Goal: Task Accomplishment & Management: Complete application form

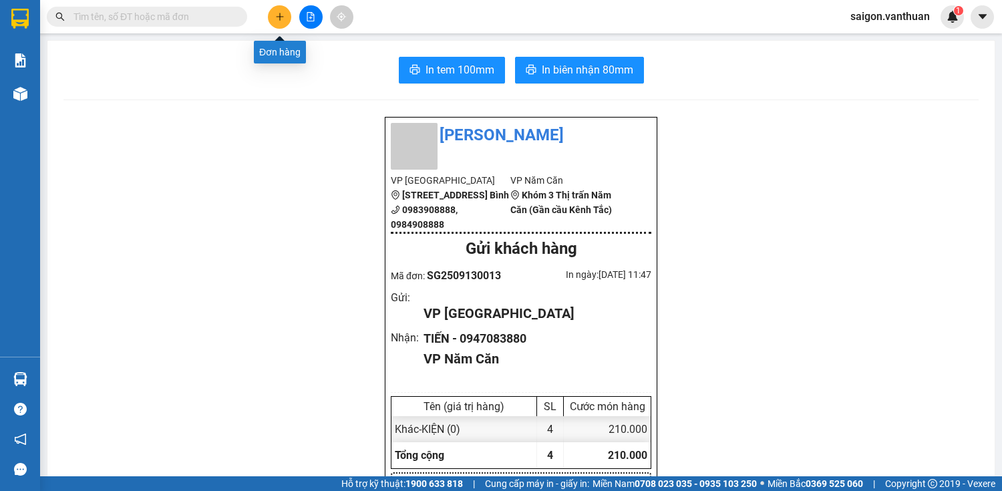
click at [284, 21] on button at bounding box center [279, 16] width 23 height 23
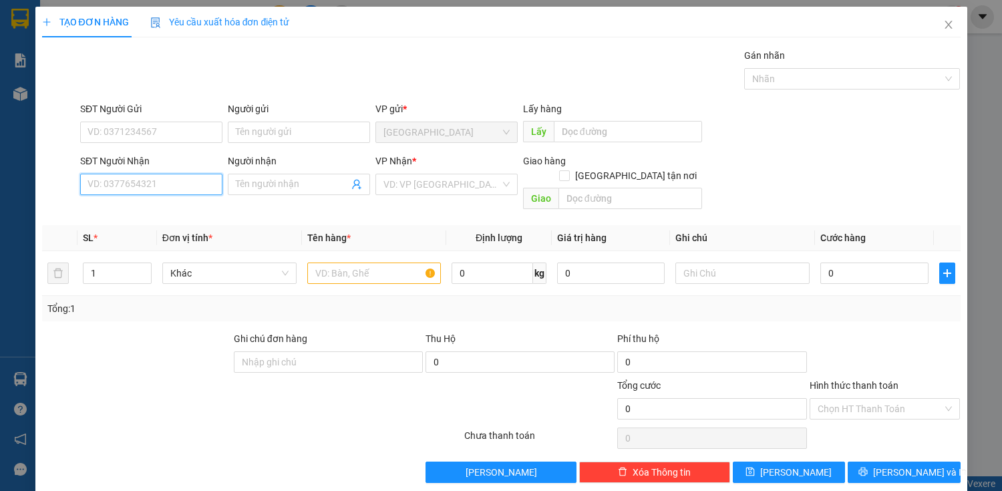
click at [150, 187] on input "SĐT Người Nhận" at bounding box center [151, 184] width 142 height 21
click at [134, 187] on input "SĐT Người Nhận" at bounding box center [151, 184] width 142 height 21
click at [131, 186] on input "SĐT Người Nhận" at bounding box center [151, 184] width 142 height 21
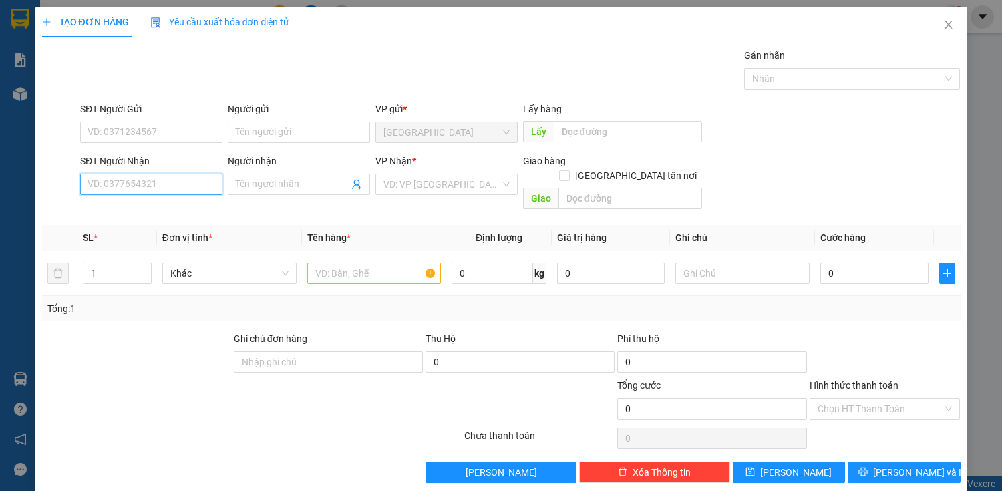
click at [131, 186] on input "SĐT Người Nhận" at bounding box center [151, 184] width 142 height 21
click at [131, 184] on input "SĐT Người Nhận" at bounding box center [151, 184] width 142 height 21
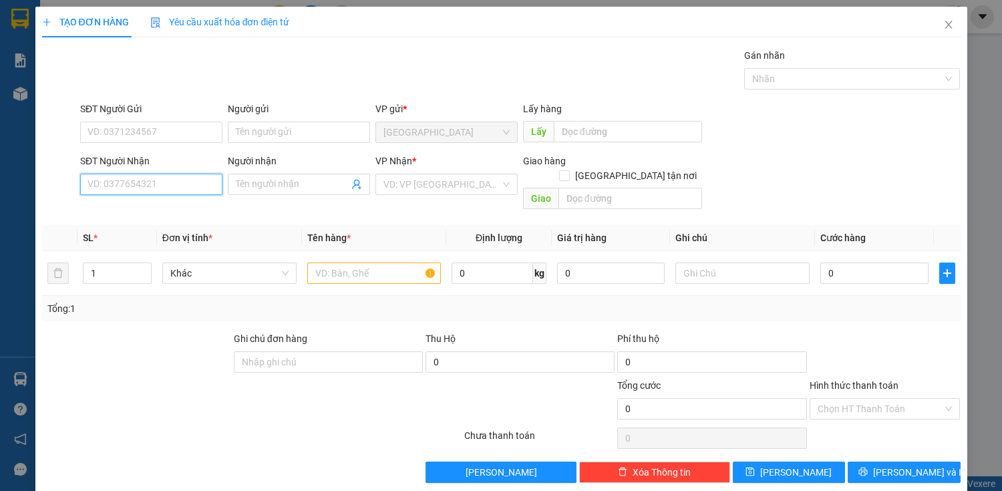
click at [170, 187] on input "SĐT Người Nhận" at bounding box center [151, 184] width 142 height 21
click at [100, 187] on input "0818880734" at bounding box center [151, 184] width 142 height 21
click at [159, 183] on input "0818880734" at bounding box center [151, 184] width 142 height 21
type input "0818880734"
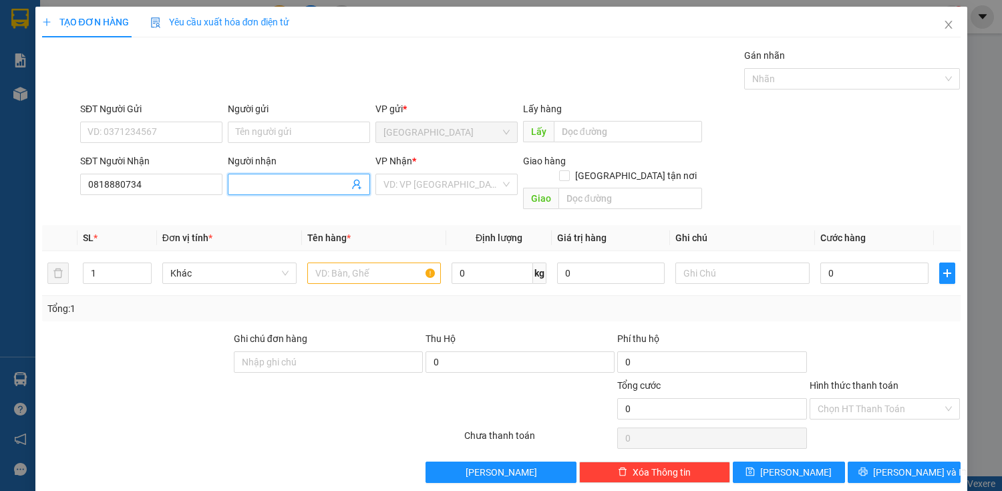
click at [258, 184] on input "Người nhận" at bounding box center [292, 184] width 113 height 15
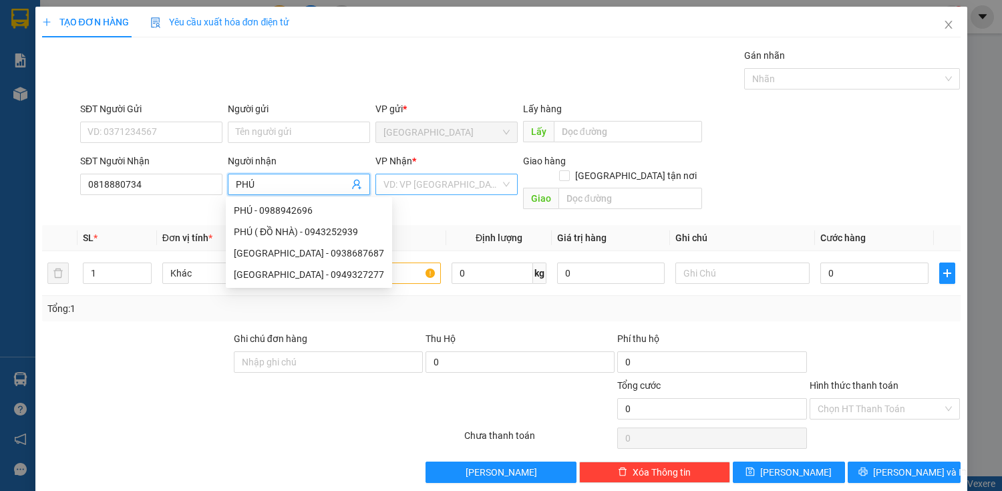
type input "PHÚ"
click at [390, 179] on input "search" at bounding box center [441, 184] width 117 height 20
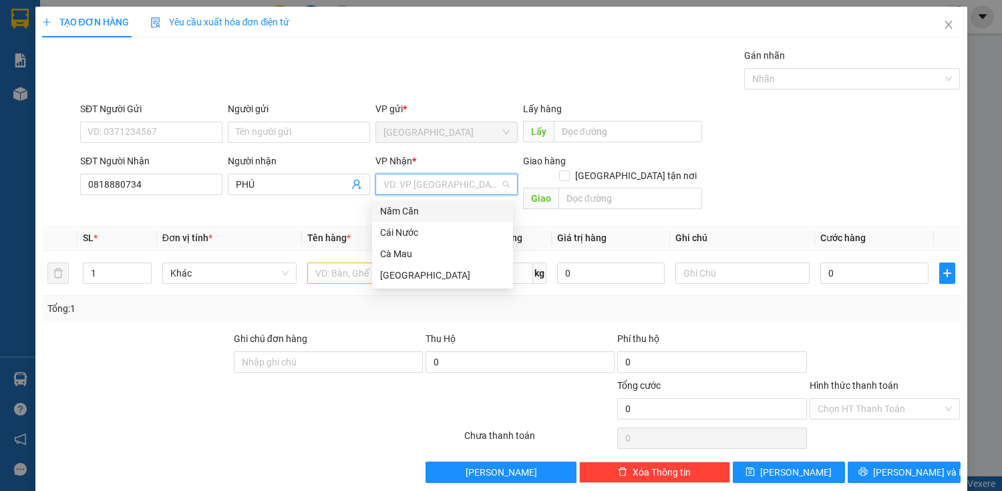
drag, startPoint x: 466, startPoint y: 206, endPoint x: 445, endPoint y: 221, distance: 25.8
click at [465, 208] on div "Năm Căn" at bounding box center [442, 211] width 125 height 15
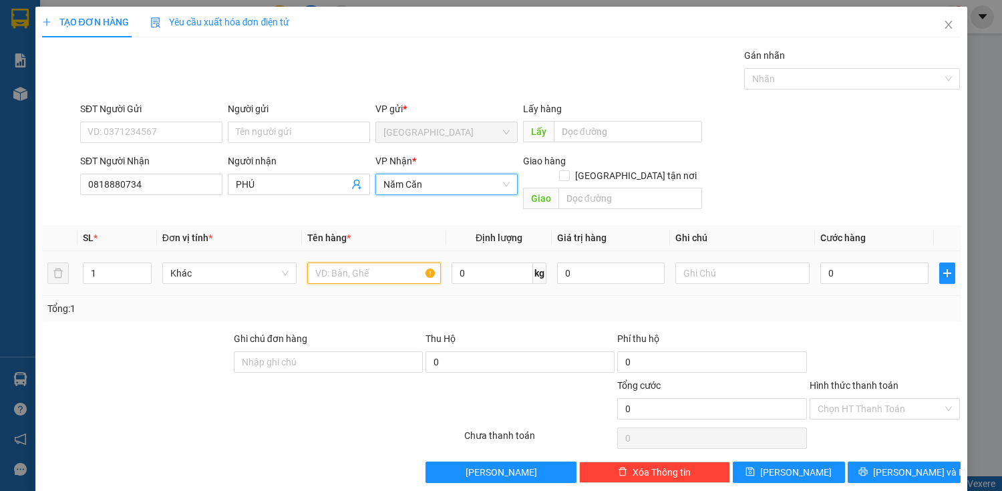
click at [353, 262] on input "text" at bounding box center [374, 272] width 134 height 21
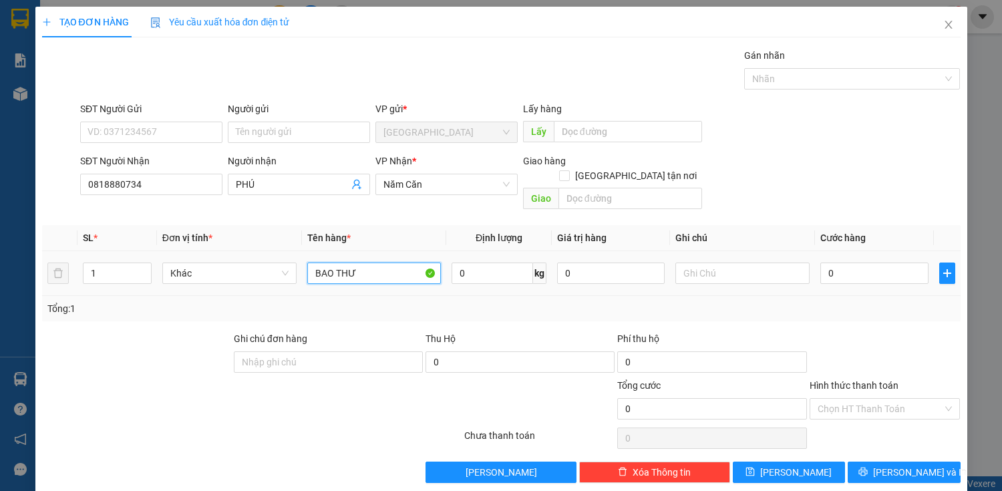
type input "BAO THƯ"
click at [860, 260] on div "0" at bounding box center [874, 273] width 108 height 27
click at [852, 262] on input "0" at bounding box center [874, 272] width 108 height 21
type input "4"
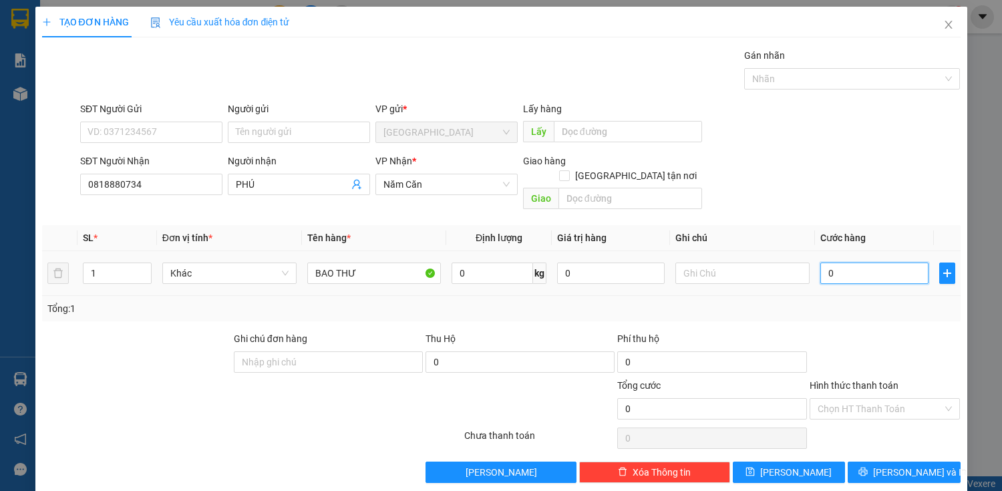
type input "4"
type input "40"
type input "400"
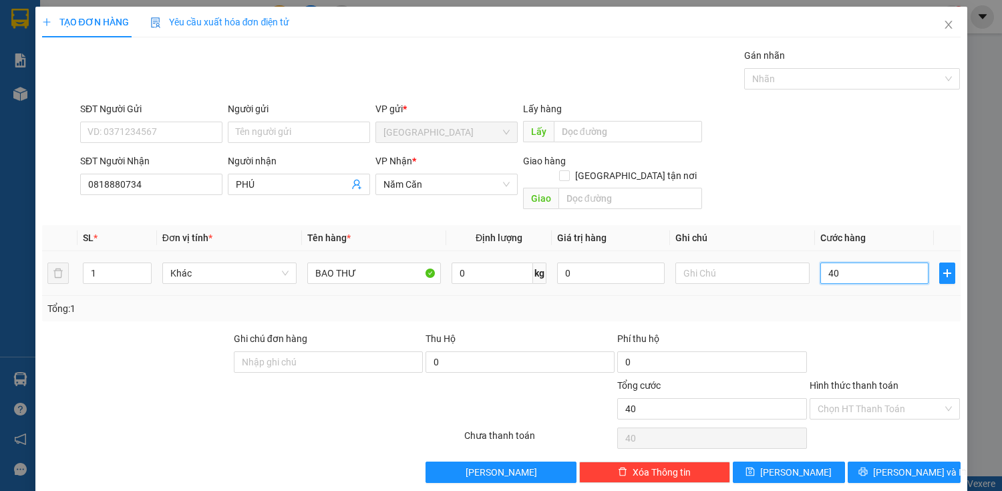
type input "400"
type input "4.000"
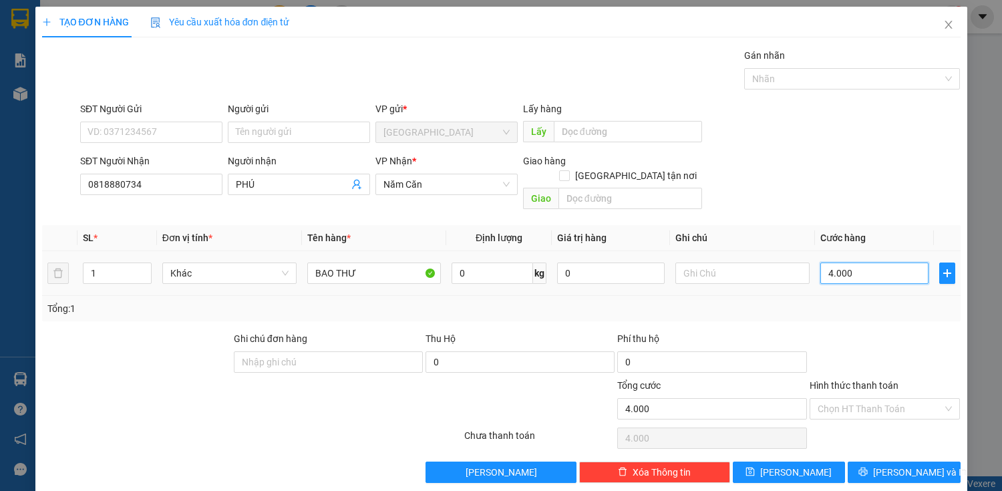
type input "40.000"
drag, startPoint x: 922, startPoint y: 387, endPoint x: 906, endPoint y: 403, distance: 22.7
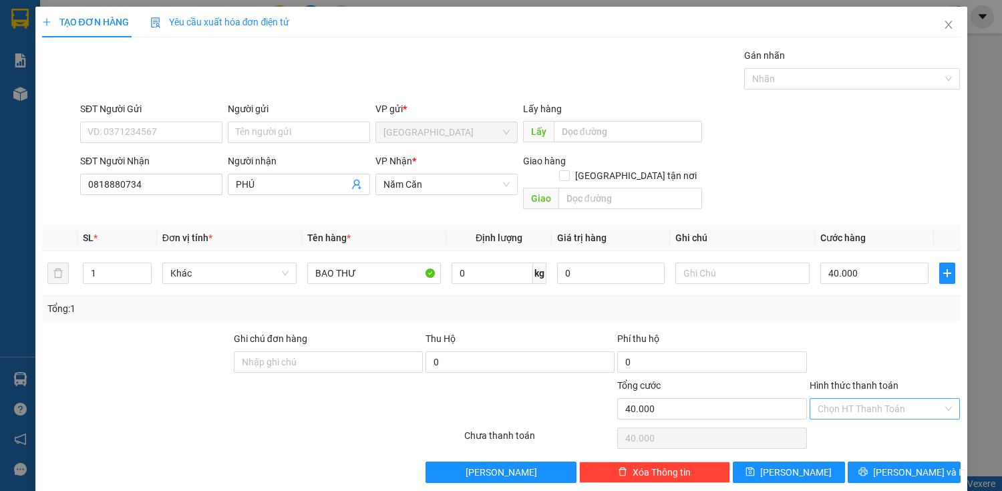
click at [919, 399] on input "Hình thức thanh toán" at bounding box center [880, 409] width 126 height 20
drag, startPoint x: 886, startPoint y: 413, endPoint x: 884, endPoint y: 427, distance: 14.1
click at [885, 419] on div "Tại văn phòng" at bounding box center [877, 419] width 134 height 15
type input "0"
click at [890, 461] on button "[PERSON_NAME] và In" at bounding box center [904, 471] width 112 height 21
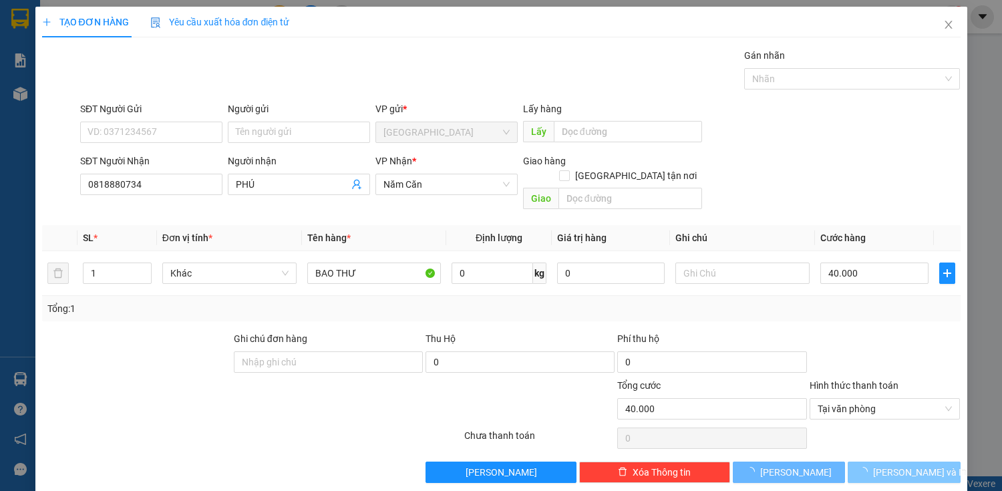
click at [890, 461] on button "[PERSON_NAME] và In" at bounding box center [904, 471] width 112 height 21
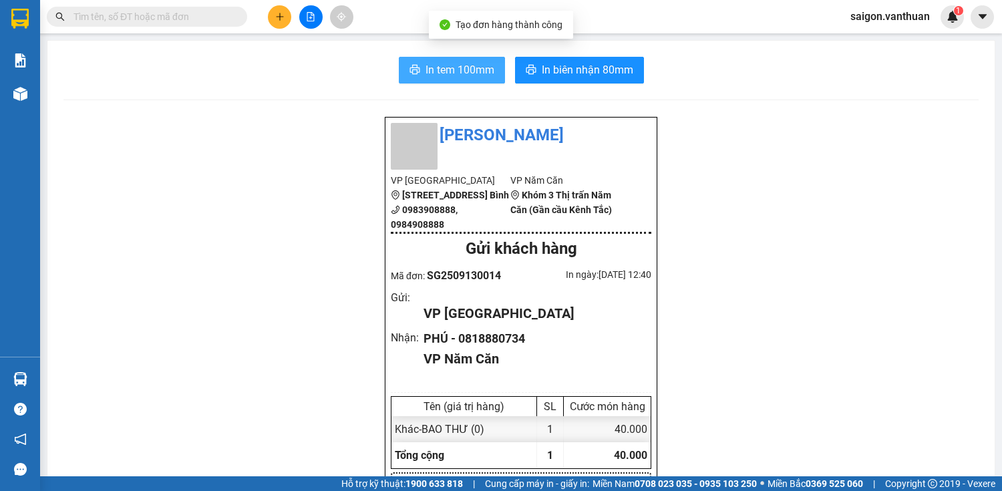
click at [435, 59] on button "In tem 100mm" at bounding box center [452, 70] width 106 height 27
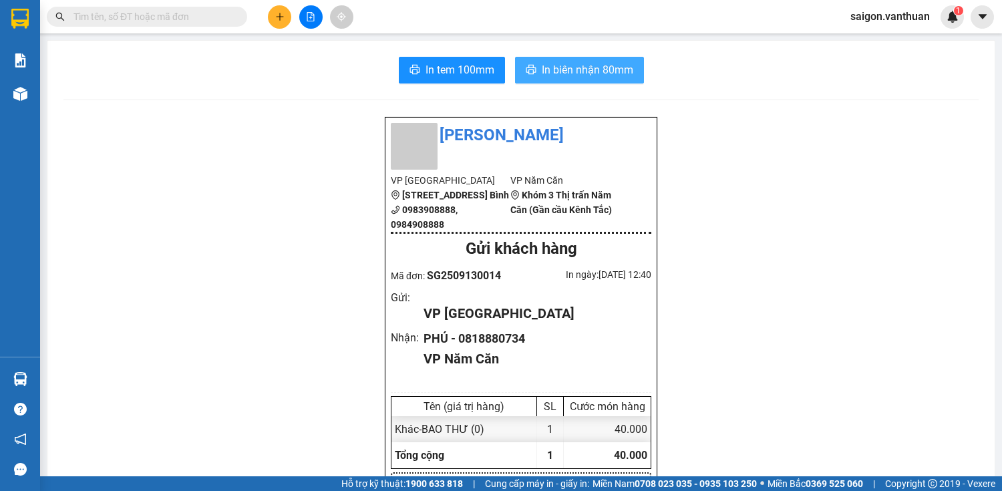
click at [566, 73] on span "In biên nhận 80mm" at bounding box center [587, 69] width 91 height 17
click at [274, 19] on button at bounding box center [279, 16] width 23 height 23
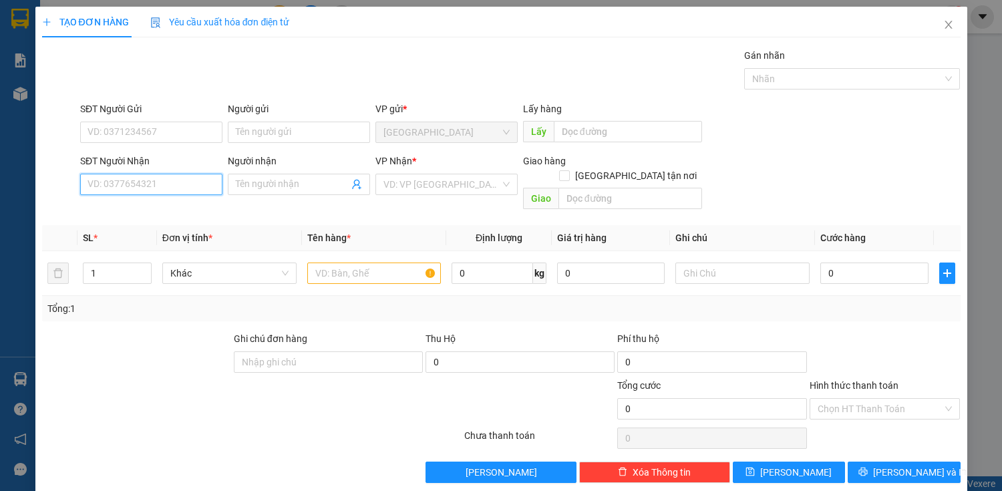
click at [134, 190] on input "SĐT Người Nhận" at bounding box center [151, 184] width 142 height 21
type input "0945777595"
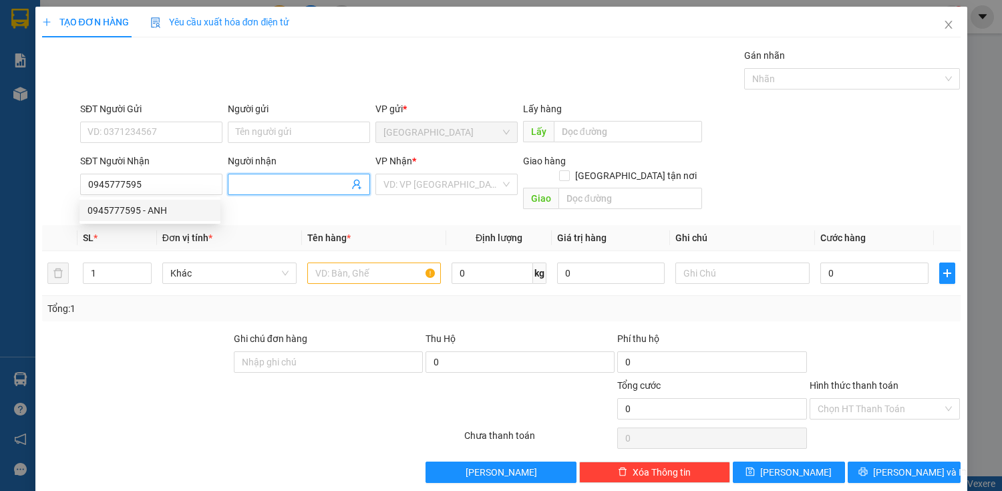
click at [270, 188] on input "Người nhận" at bounding box center [292, 184] width 113 height 15
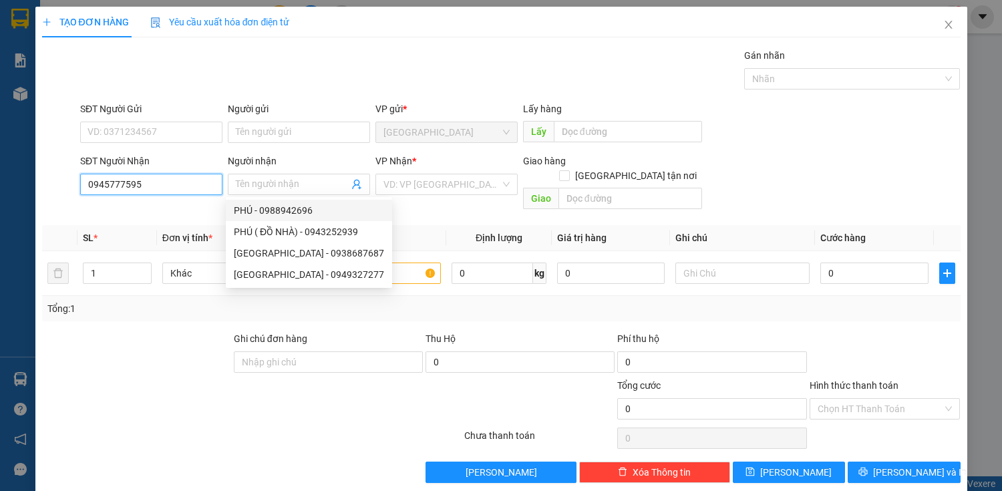
drag, startPoint x: 154, startPoint y: 184, endPoint x: 131, endPoint y: 214, distance: 38.6
click at [154, 184] on input "0945777595" at bounding box center [151, 184] width 142 height 21
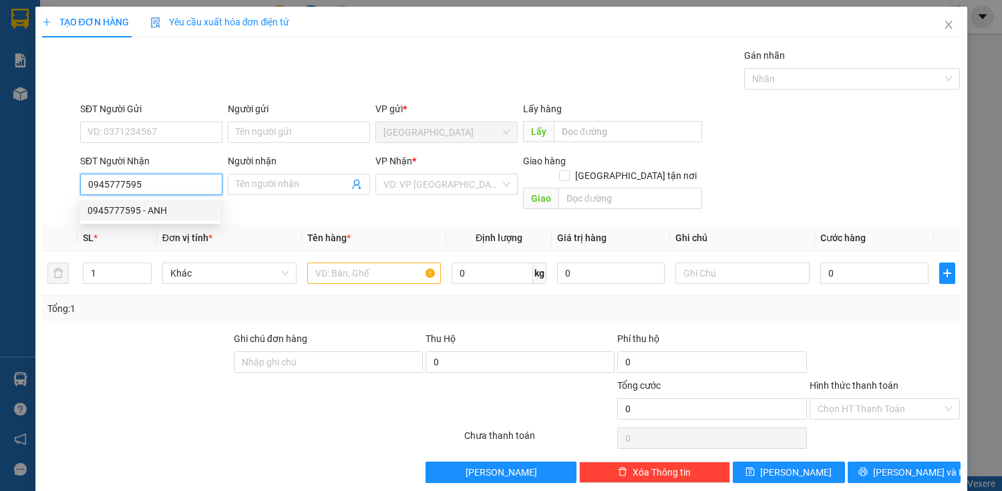
click at [131, 211] on div "0945777595 - ANH" at bounding box center [149, 210] width 125 height 15
type input "ANH"
type input "70.000"
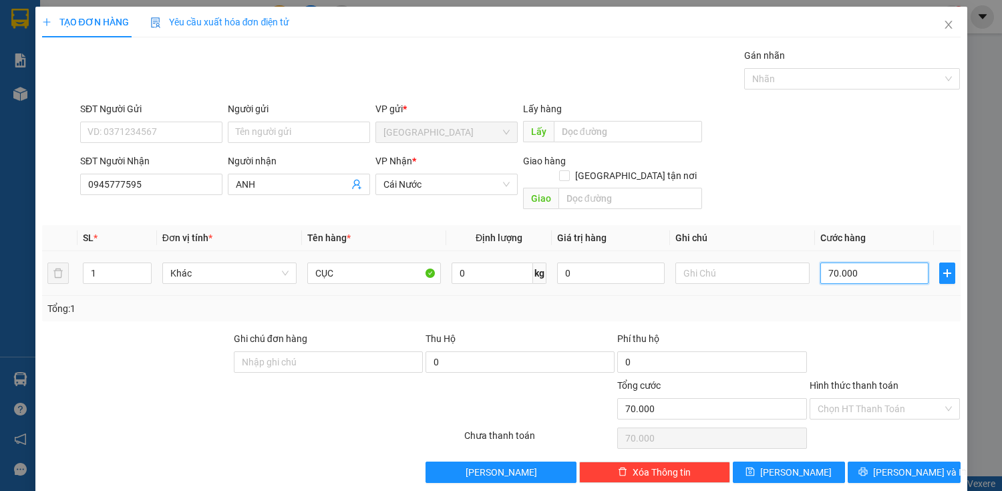
click at [840, 264] on input "70.000" at bounding box center [874, 272] width 108 height 21
type input "0"
type input "60"
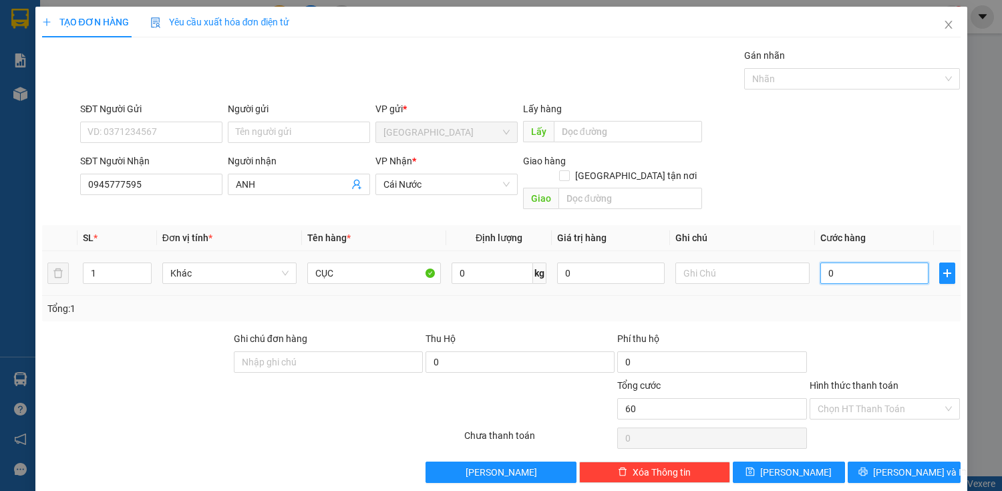
type input "60"
type input "600"
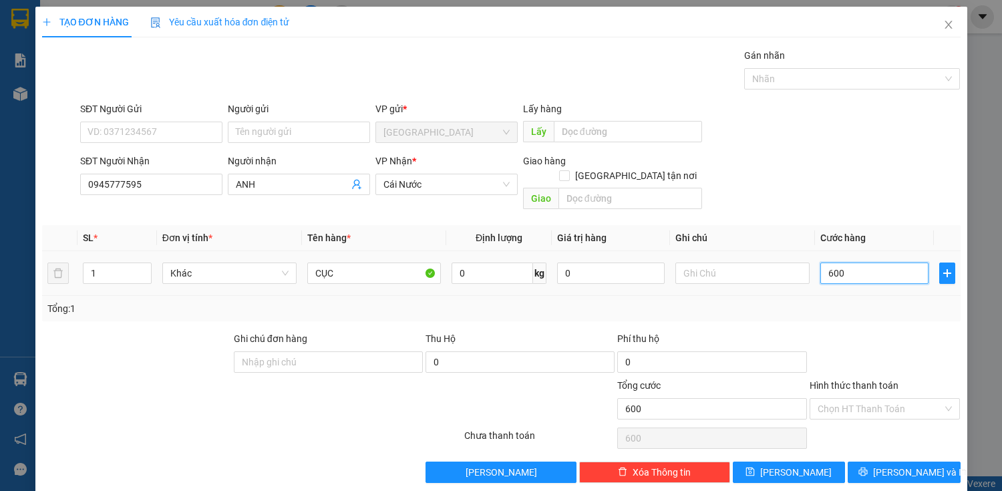
type input "6.000"
type input "60.000"
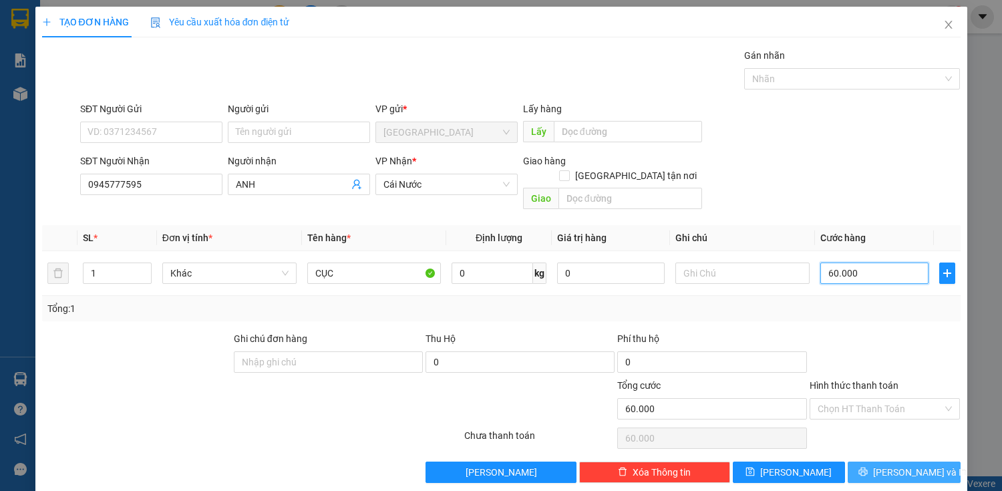
type input "60.000"
click at [880, 461] on button "[PERSON_NAME] và In" at bounding box center [904, 471] width 112 height 21
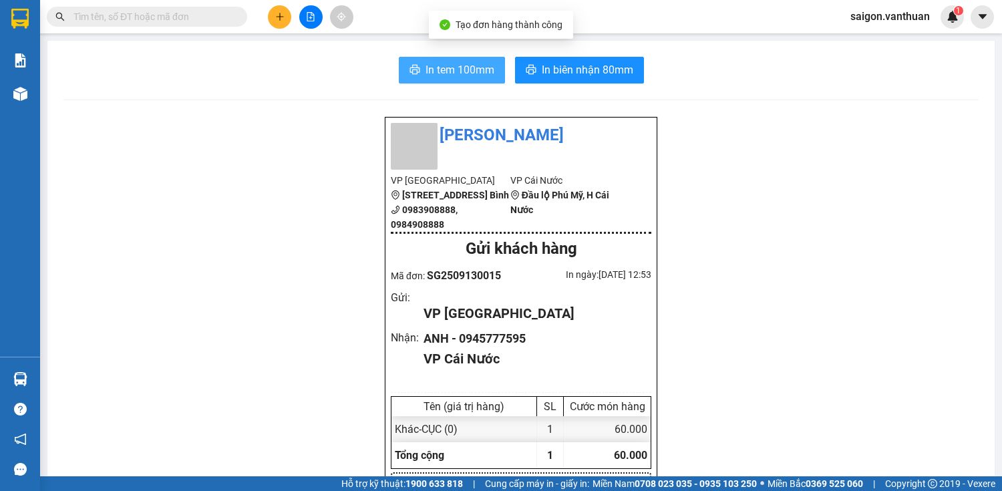
click at [433, 69] on span "In tem 100mm" at bounding box center [459, 69] width 69 height 17
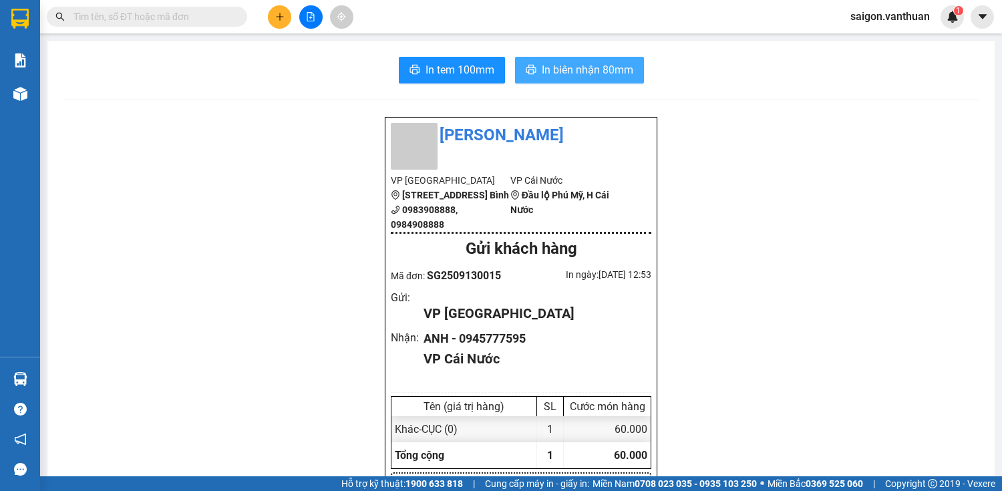
click at [612, 67] on span "In biên nhận 80mm" at bounding box center [587, 69] width 91 height 17
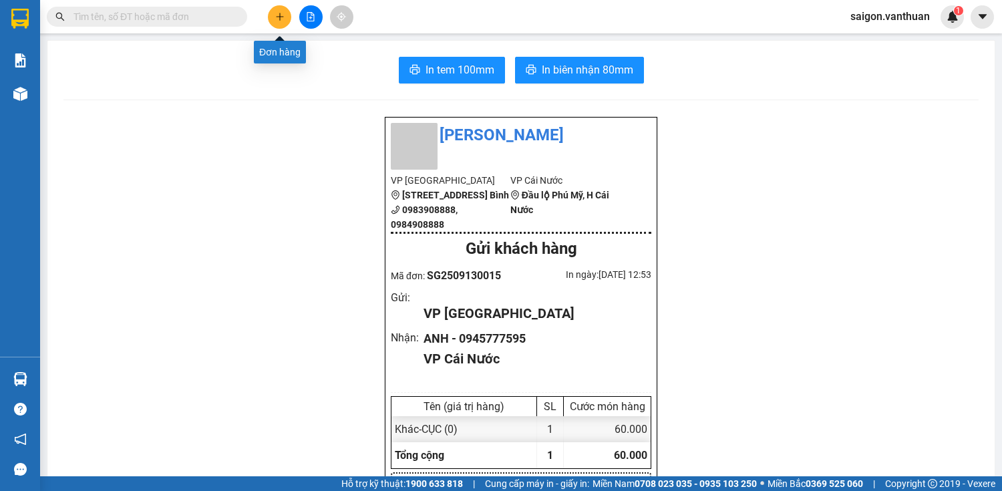
click at [278, 19] on icon "plus" at bounding box center [279, 16] width 9 height 9
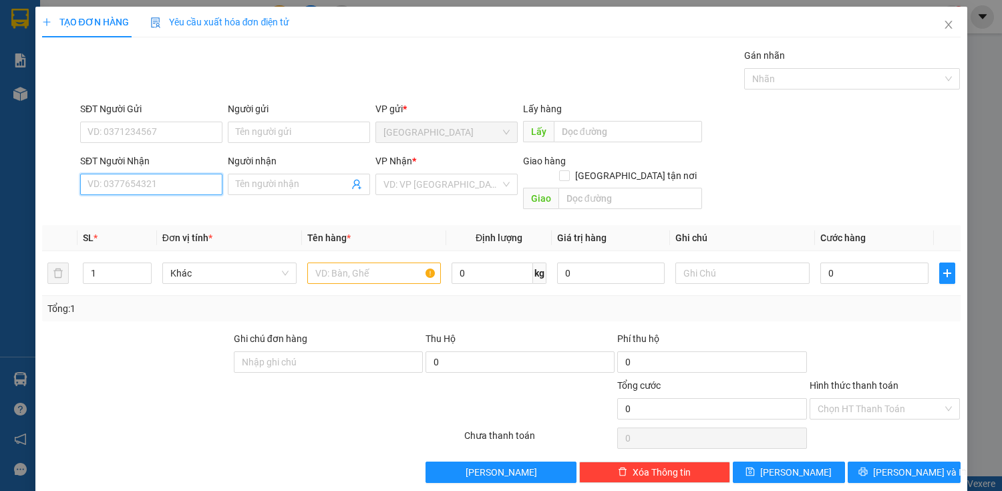
click at [152, 191] on input "SĐT Người Nhận" at bounding box center [151, 184] width 142 height 21
click at [188, 209] on div "0911117715 - HÂN" at bounding box center [149, 210] width 125 height 15
type input "0911117715"
type input "HÂN"
type input "180.000"
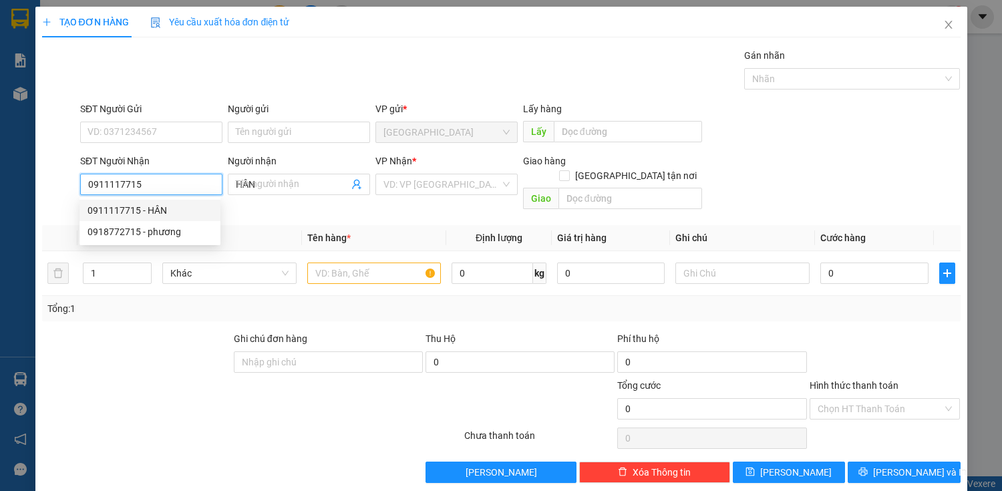
type input "180.000"
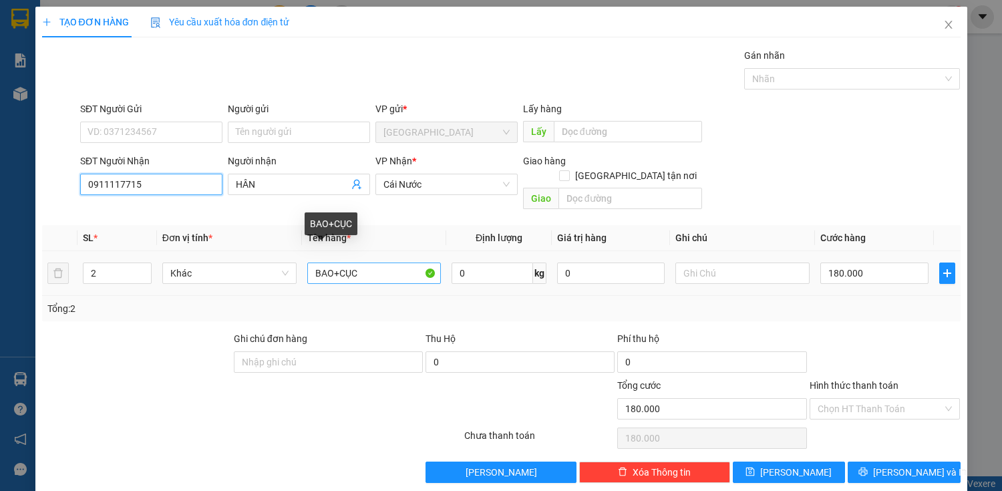
type input "0911117715"
click at [366, 262] on input "BAO+CỤC" at bounding box center [374, 272] width 134 height 21
type input "BAO"
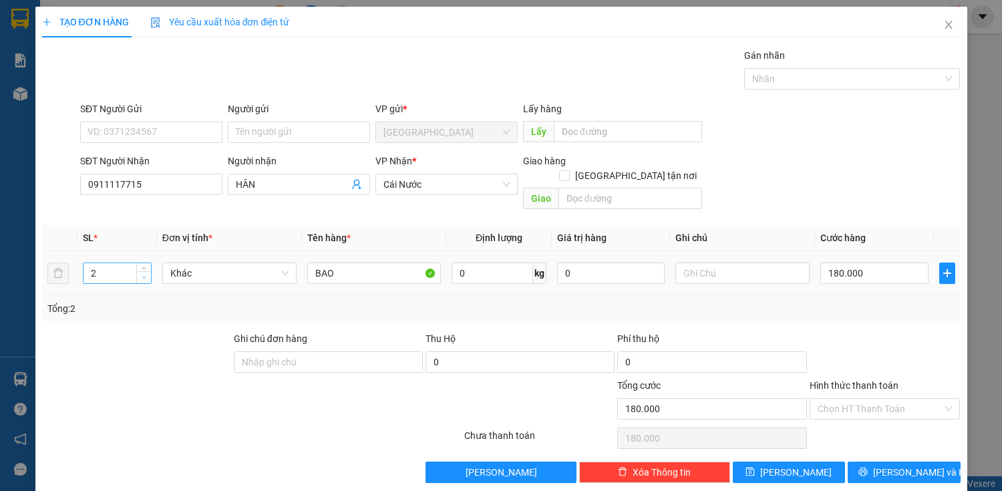
type input "1"
click at [138, 271] on span "Decrease Value" at bounding box center [143, 277] width 15 height 12
click at [855, 262] on input "180.000" at bounding box center [874, 272] width 108 height 21
type input "1"
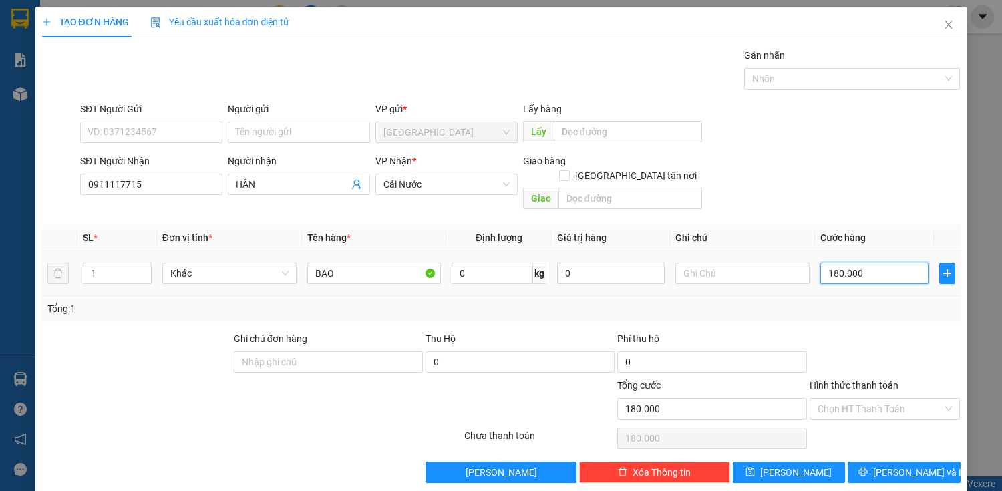
type input "1"
type input "12"
type input "120"
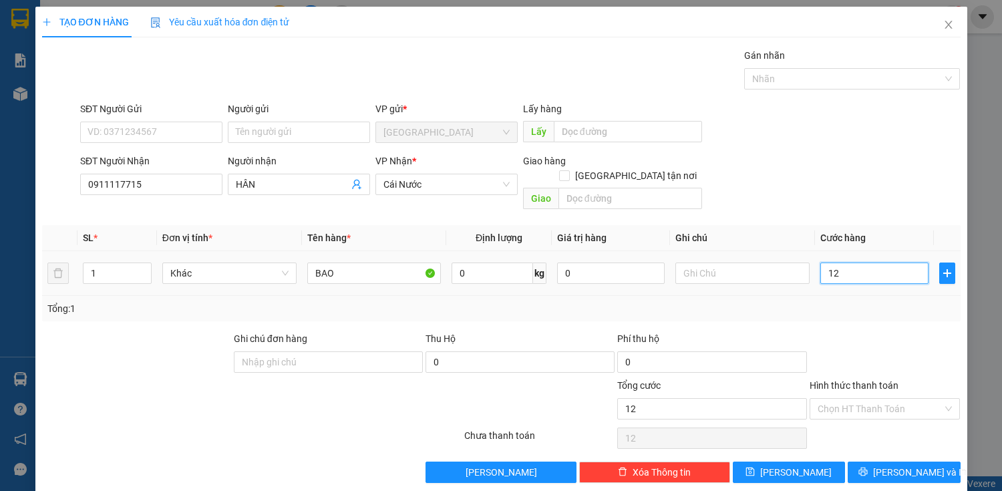
type input "120"
type input "1.200"
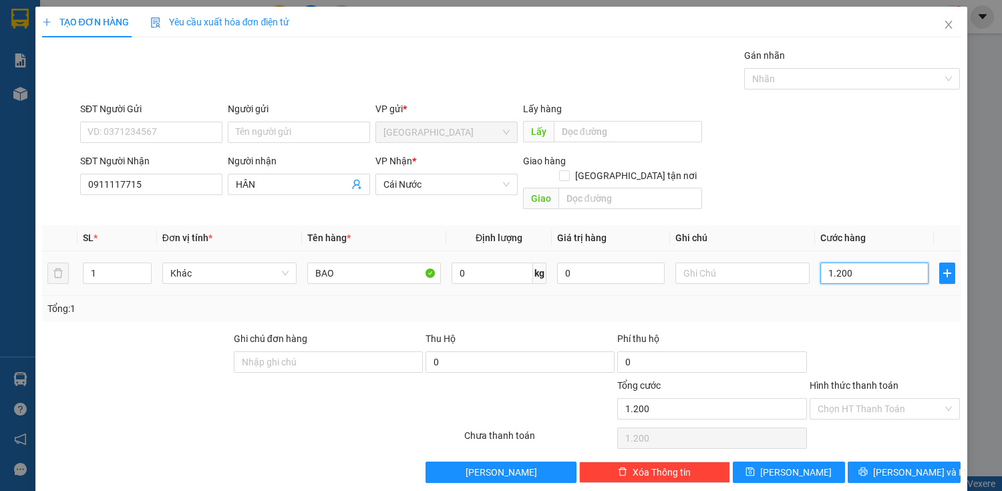
type input "12.000"
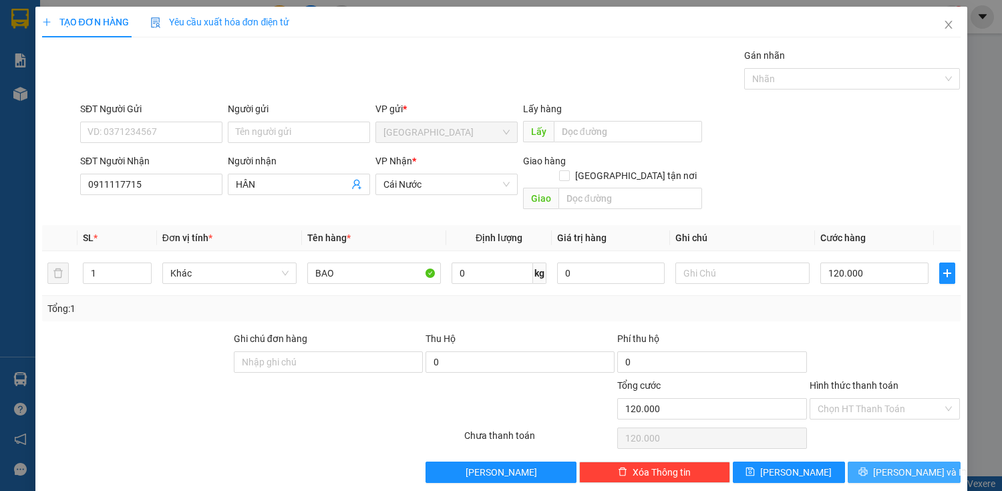
click at [930, 461] on button "[PERSON_NAME] và In" at bounding box center [904, 471] width 112 height 21
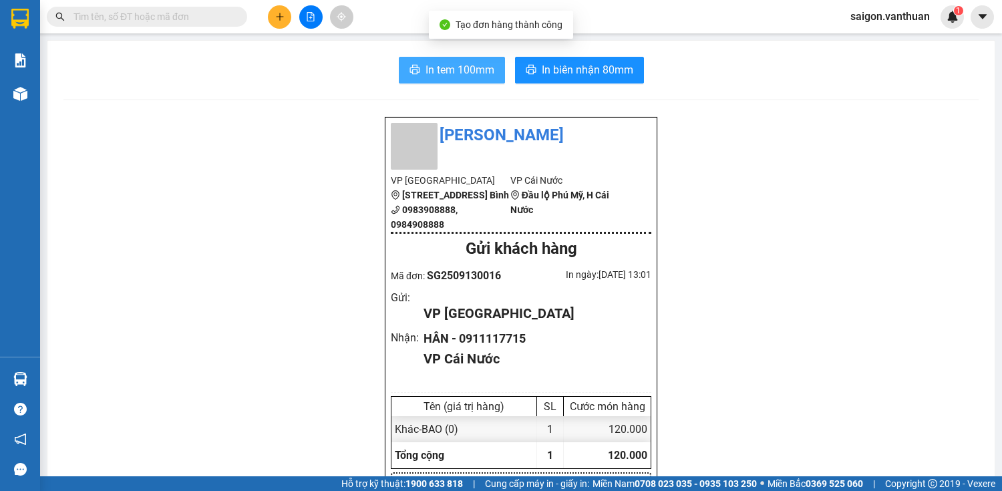
click at [399, 58] on button "In tem 100mm" at bounding box center [452, 70] width 106 height 27
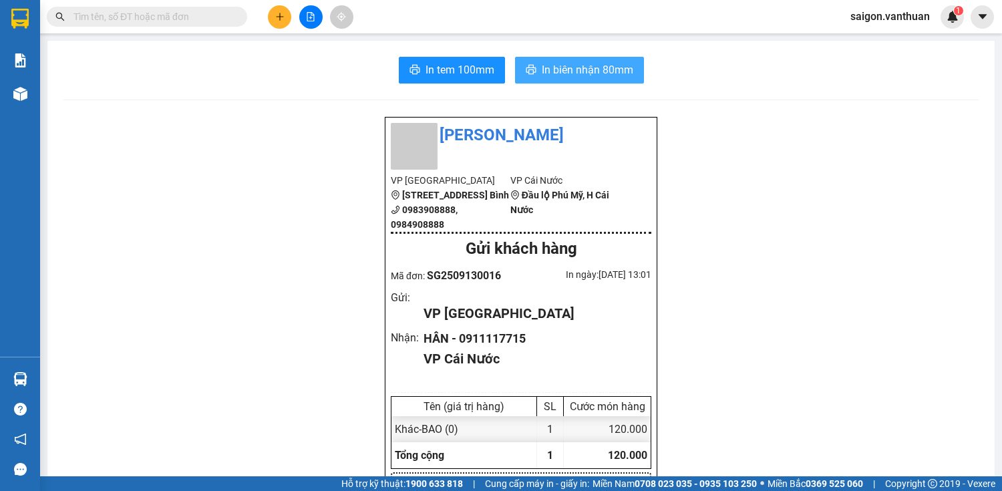
click at [524, 61] on button "In biên nhận 80mm" at bounding box center [579, 70] width 129 height 27
click at [278, 17] on icon "plus" at bounding box center [279, 16] width 9 height 9
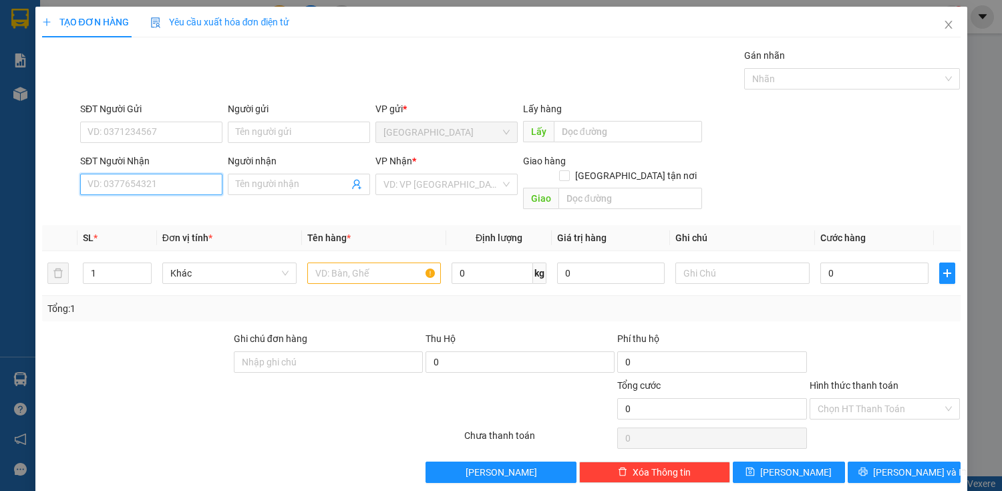
click at [166, 188] on input "SĐT Người Nhận" at bounding box center [151, 184] width 142 height 21
click at [192, 211] on div "0979282867 - [PERSON_NAME]" at bounding box center [153, 210] width 132 height 15
type input "0979282867"
type input "[PERSON_NAME]"
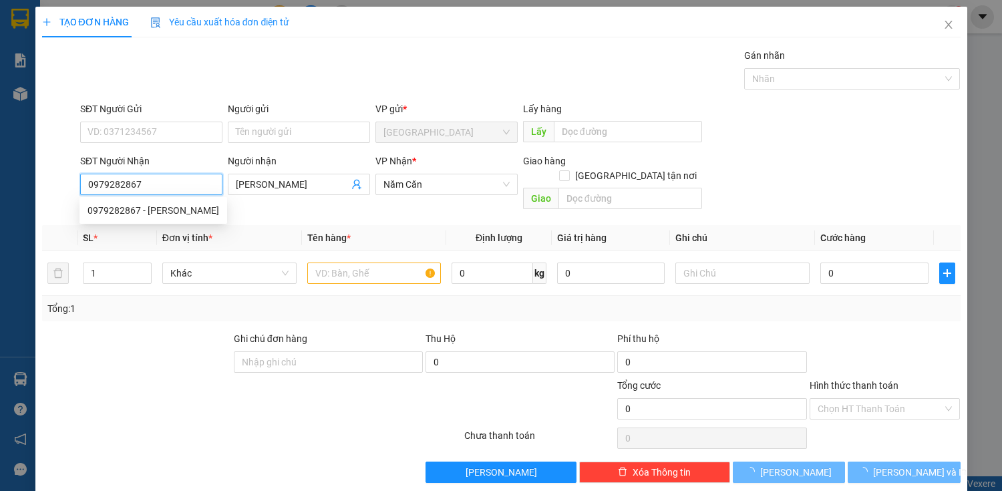
type input "60.000"
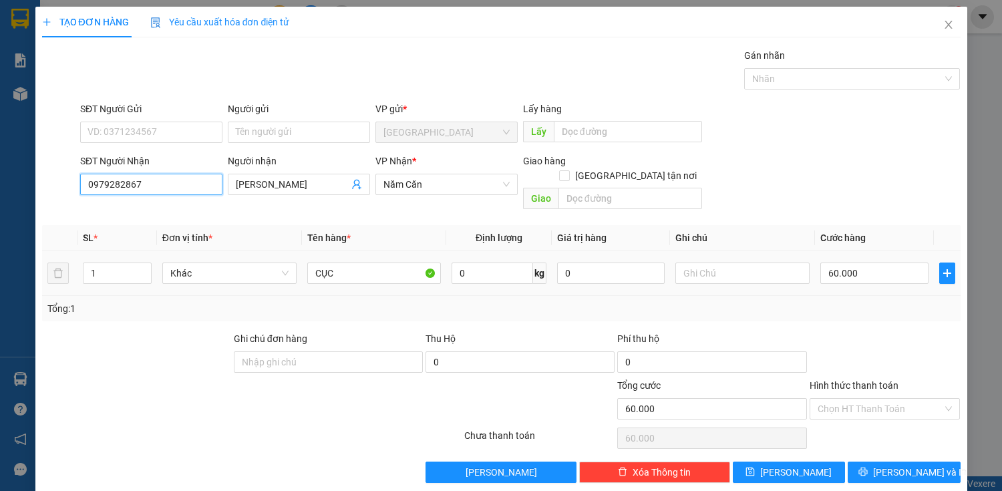
type input "0979282867"
click at [365, 260] on div "CỤC" at bounding box center [374, 273] width 134 height 27
click at [367, 262] on input "CỤC" at bounding box center [374, 272] width 134 height 21
type input "C"
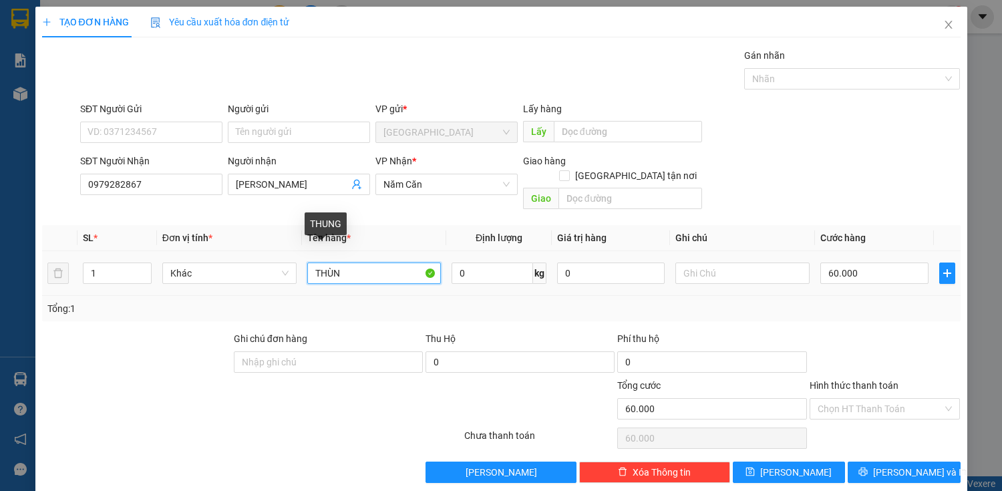
type input "THÙNG"
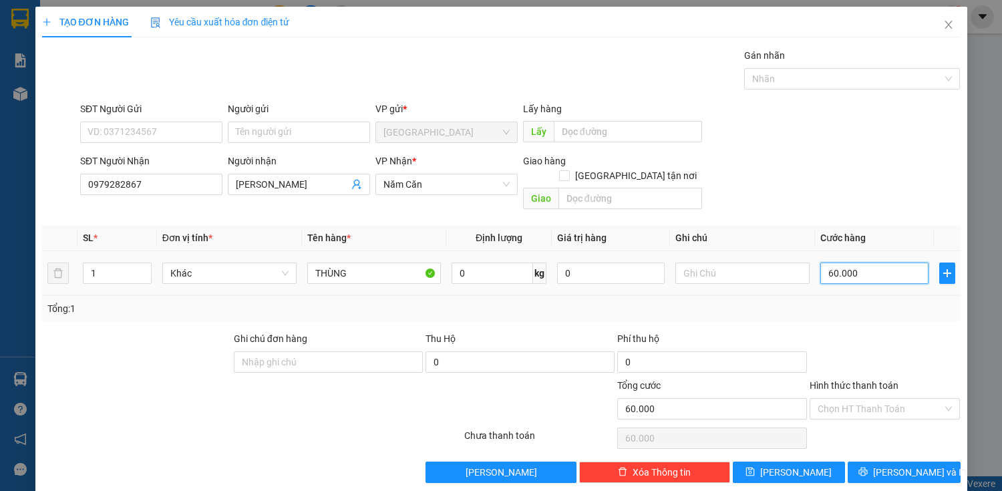
click at [863, 264] on input "60.000" at bounding box center [874, 272] width 108 height 21
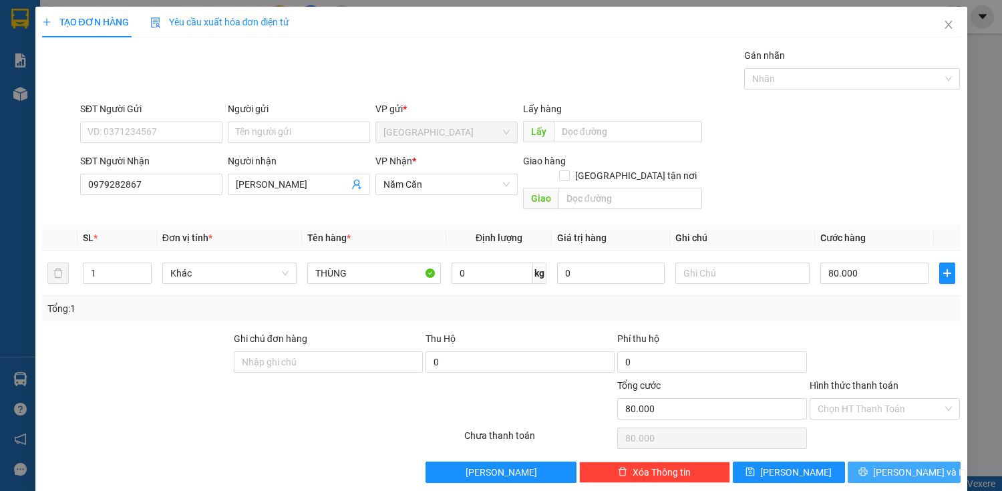
click at [887, 465] on span "[PERSON_NAME] và In" at bounding box center [920, 472] width 94 height 15
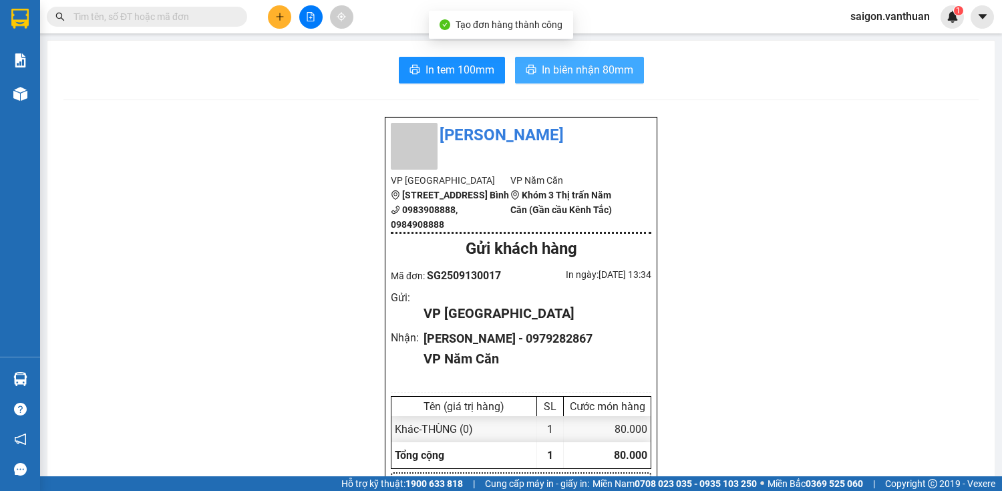
click at [582, 80] on button "In biên nhận 80mm" at bounding box center [579, 70] width 129 height 27
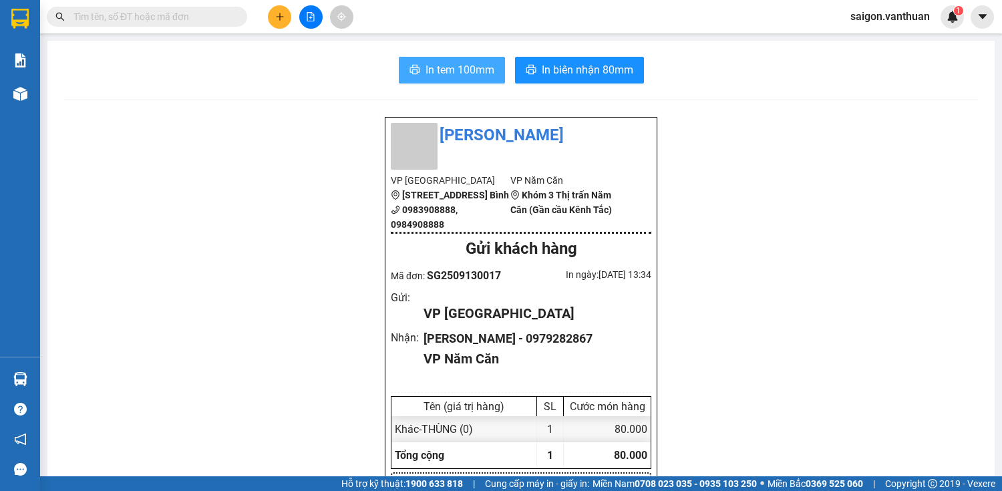
click at [471, 82] on button "In tem 100mm" at bounding box center [452, 70] width 106 height 27
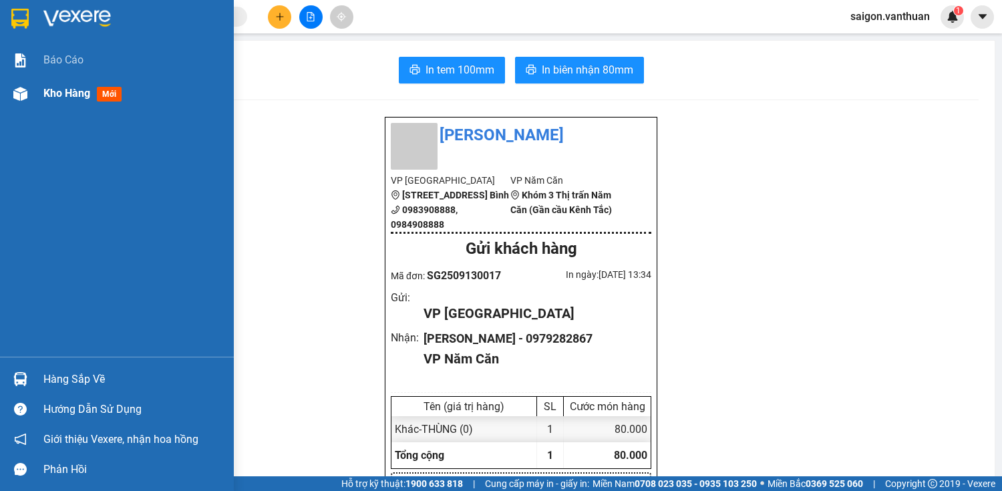
click at [69, 87] on span "Kho hàng" at bounding box center [66, 93] width 47 height 13
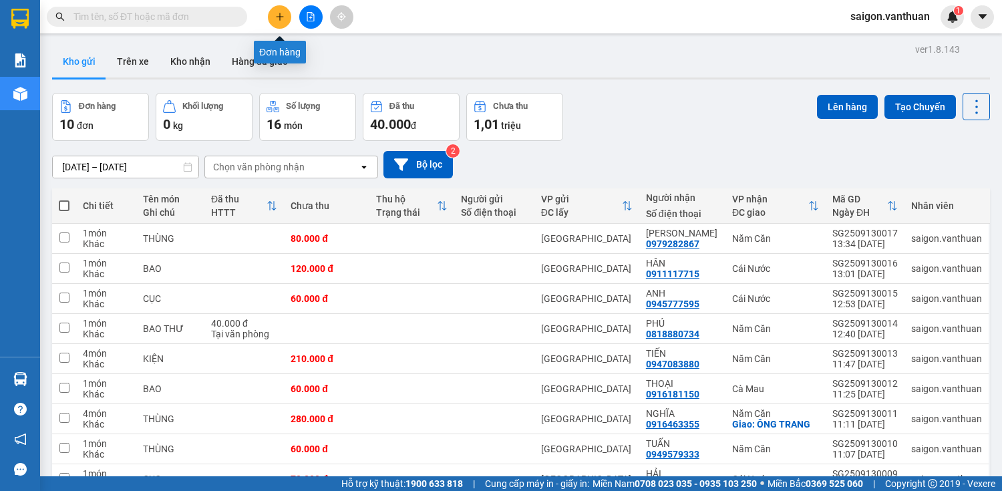
click at [271, 10] on button at bounding box center [279, 16] width 23 height 23
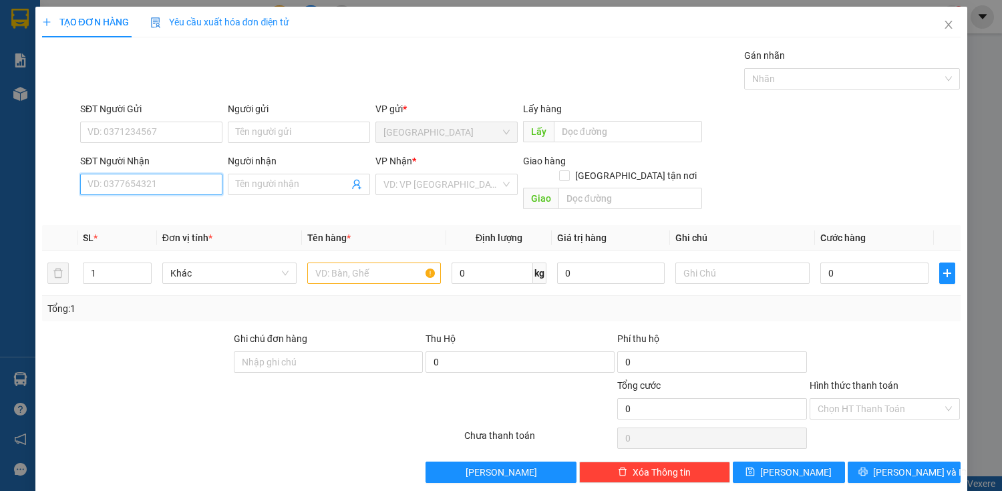
click at [202, 174] on input "SĐT Người Nhận" at bounding box center [151, 184] width 142 height 21
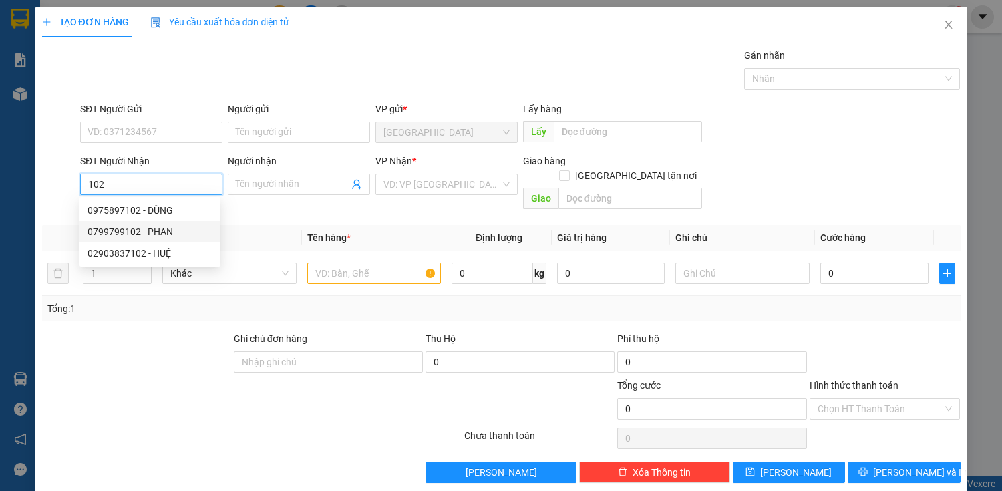
click at [156, 229] on div "0799799102 - PHAN" at bounding box center [149, 231] width 125 height 15
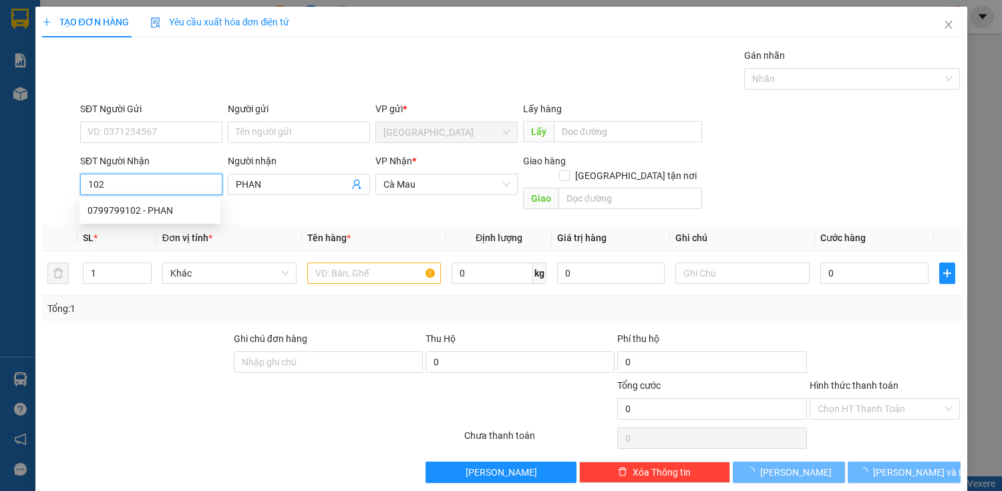
type input "0799799102"
type input "PHAN"
type input "50.000"
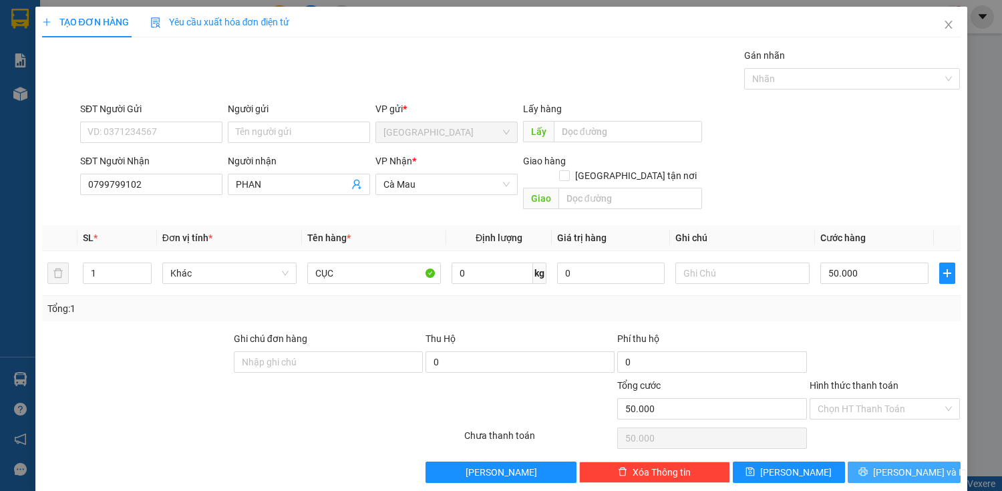
click at [904, 461] on button "[PERSON_NAME] và In" at bounding box center [904, 471] width 112 height 21
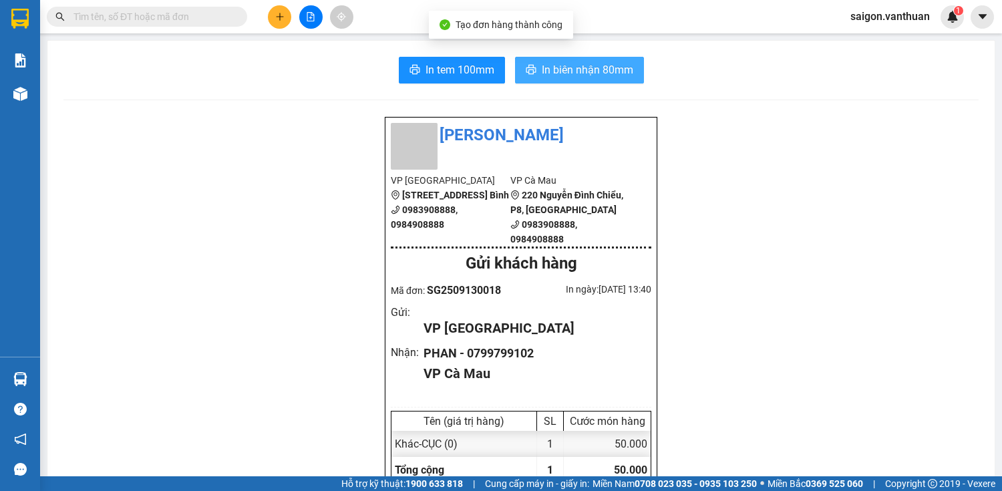
click at [536, 57] on button "In biên nhận 80mm" at bounding box center [579, 70] width 129 height 27
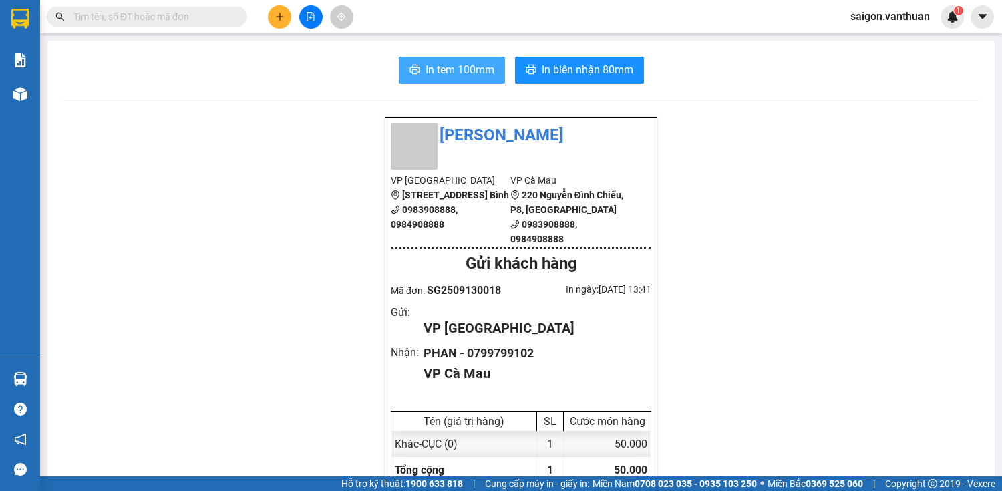
click at [435, 77] on span "In tem 100mm" at bounding box center [459, 69] width 69 height 17
click at [267, 20] on div at bounding box center [310, 16] width 100 height 23
click at [275, 19] on icon "plus" at bounding box center [279, 16] width 9 height 9
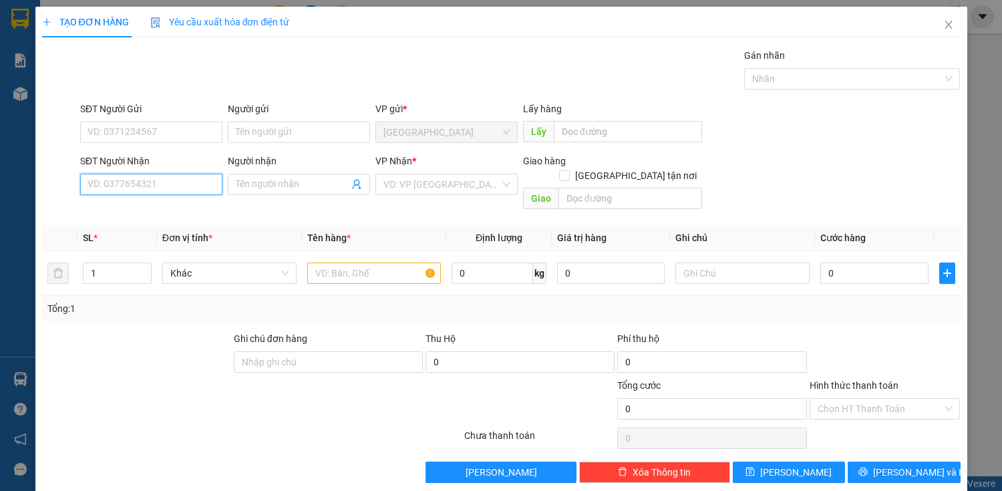
click at [142, 184] on input "SĐT Người Nhận" at bounding box center [151, 184] width 142 height 21
click at [158, 203] on div "0919781341 - CÔ LOAN ĐỒ NHÀ" at bounding box center [155, 210] width 136 height 15
type input "0919781341"
type input "CÔ LOAN ĐỒ NHÀ"
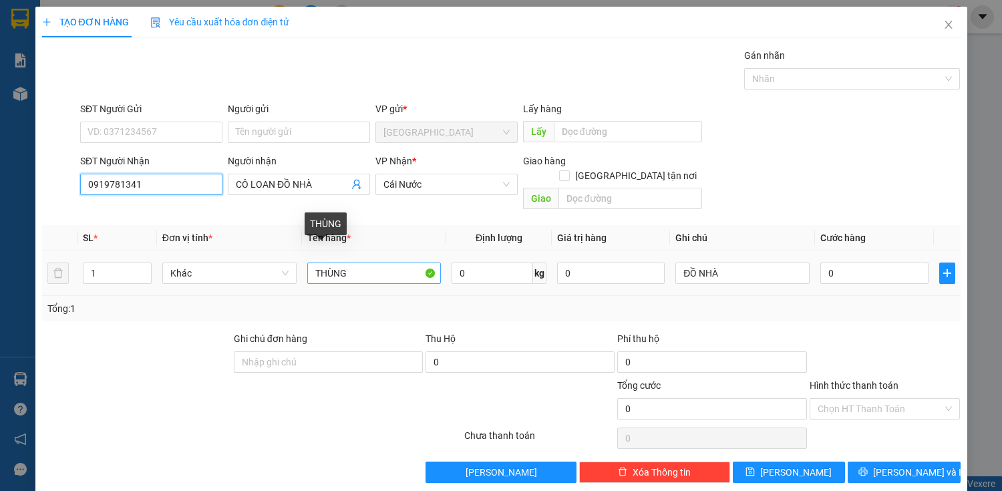
type input "0919781341"
click at [385, 262] on input "THÙNG" at bounding box center [374, 272] width 134 height 21
type input "T"
type input "CỤC"
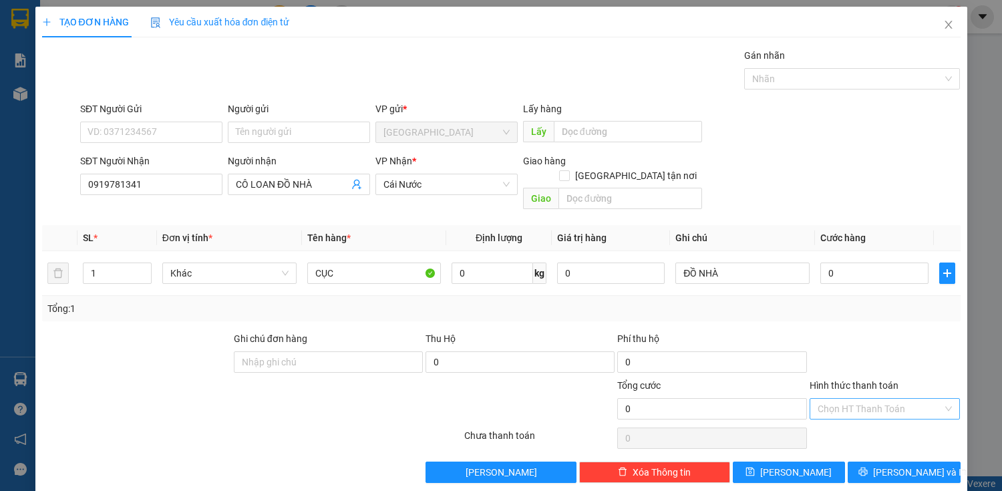
click at [848, 399] on input "Hình thức thanh toán" at bounding box center [880, 409] width 126 height 20
click at [850, 438] on div "Miễn phí" at bounding box center [877, 440] width 134 height 15
click at [890, 464] on button "[PERSON_NAME] và In" at bounding box center [904, 471] width 112 height 21
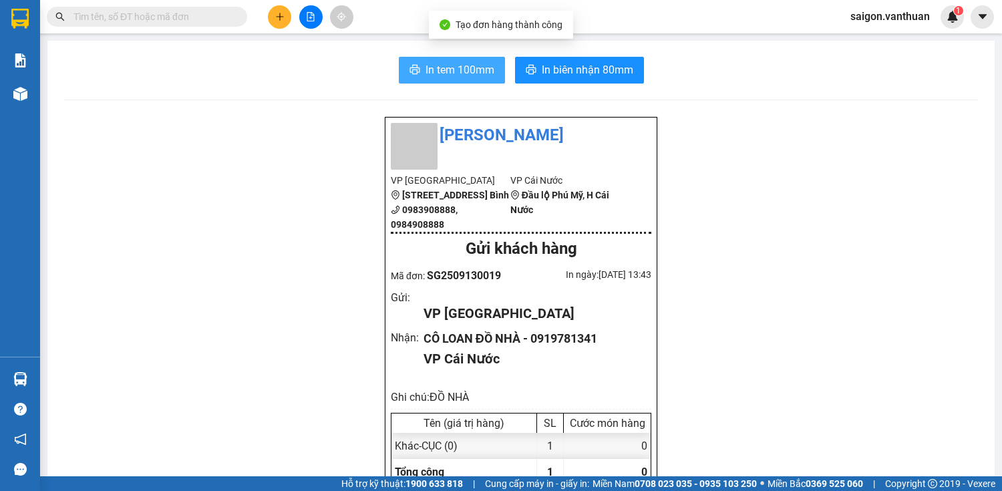
click at [441, 75] on span "In tem 100mm" at bounding box center [459, 69] width 69 height 17
click at [441, 70] on span "In tem 100mm" at bounding box center [459, 69] width 69 height 17
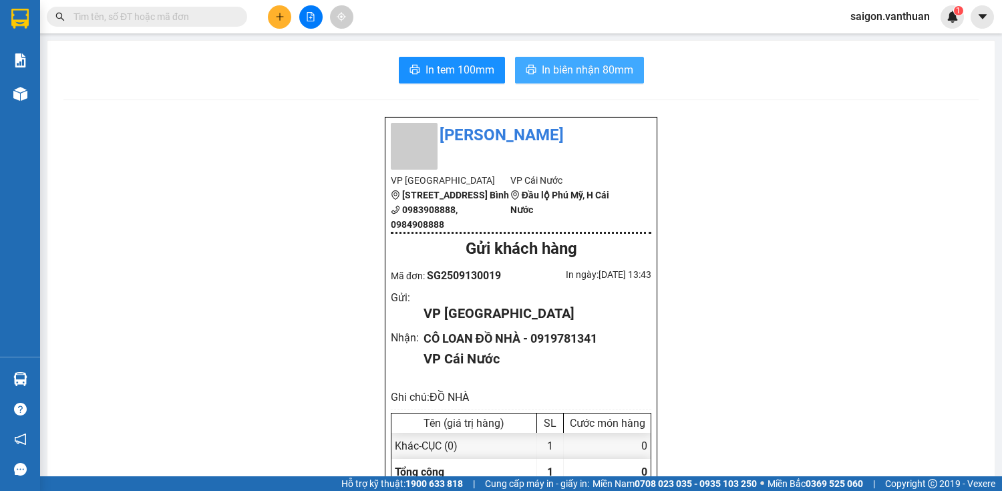
click at [602, 72] on span "In biên nhận 80mm" at bounding box center [587, 69] width 91 height 17
click at [284, 22] on button at bounding box center [279, 16] width 23 height 23
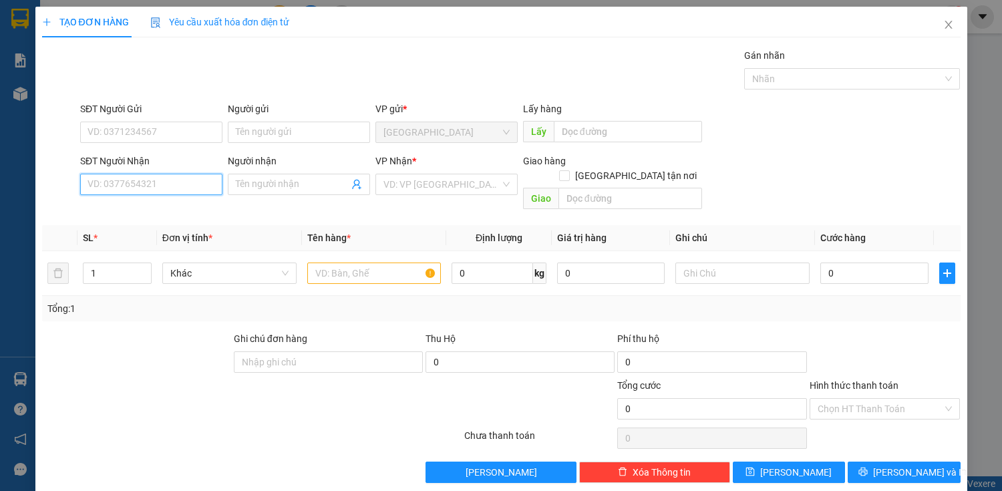
click at [162, 186] on input "SĐT Người Nhận" at bounding box center [151, 184] width 142 height 21
click at [166, 185] on input "SĐT Người Nhận" at bounding box center [151, 184] width 142 height 21
click at [167, 186] on input "SĐT Người Nhận" at bounding box center [151, 184] width 142 height 21
click at [171, 213] on div "0982242242 - THUẾ" at bounding box center [149, 210] width 125 height 15
type input "0982242242"
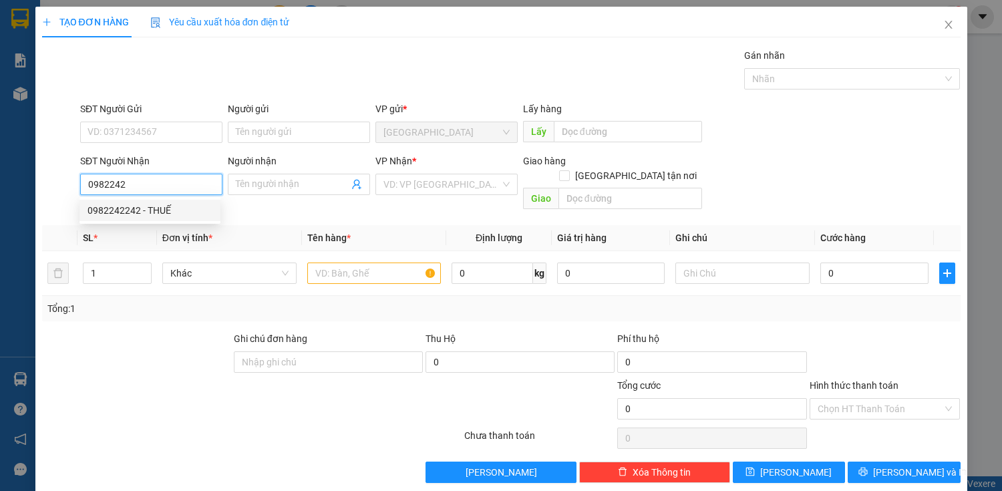
type input "THUẾ"
checkbox input "true"
type input "DAT MUI"
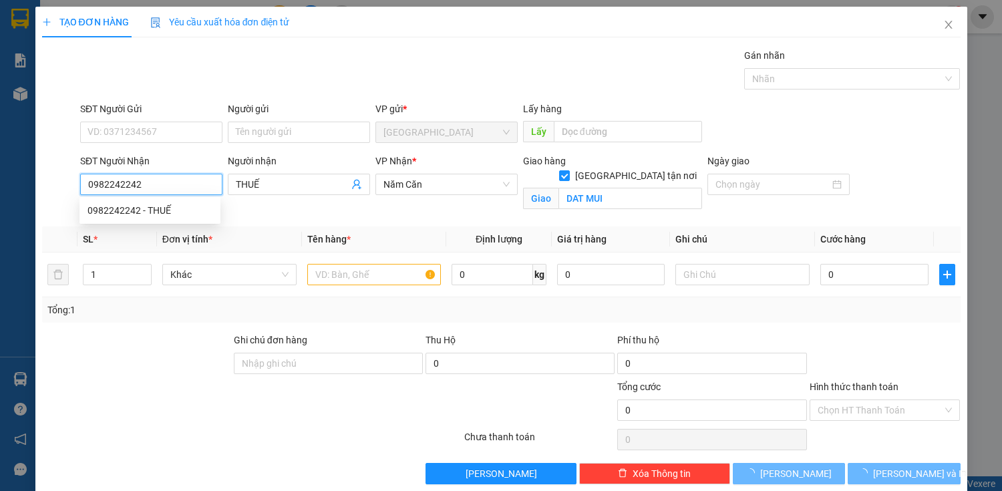
type input "170.000"
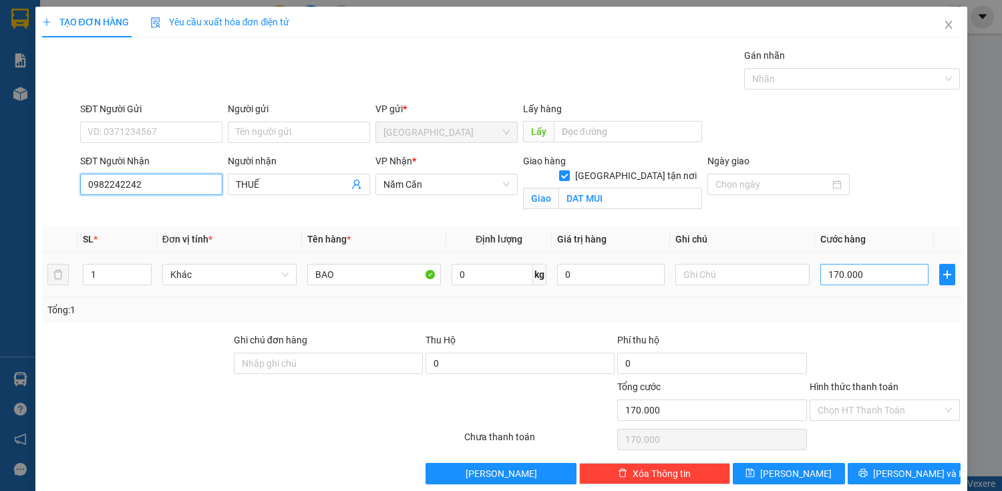
type input "0982242242"
click at [833, 275] on input "170.000" at bounding box center [874, 274] width 108 height 21
type input "1"
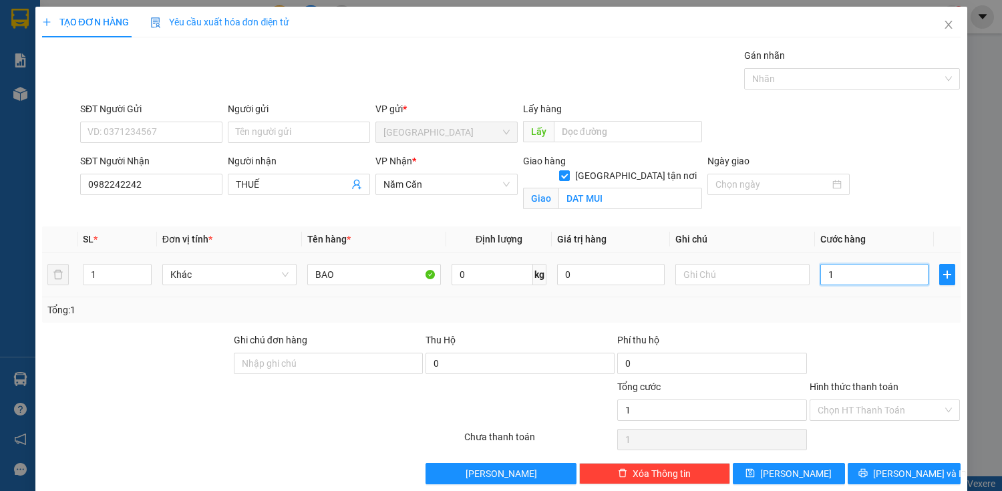
type input "15"
type input "150"
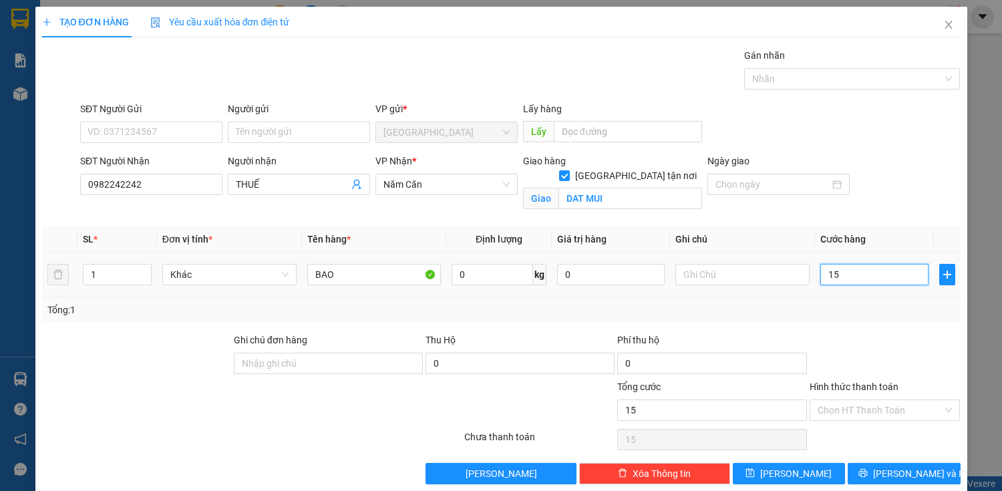
type input "150"
type input "1.500"
type input "15.000"
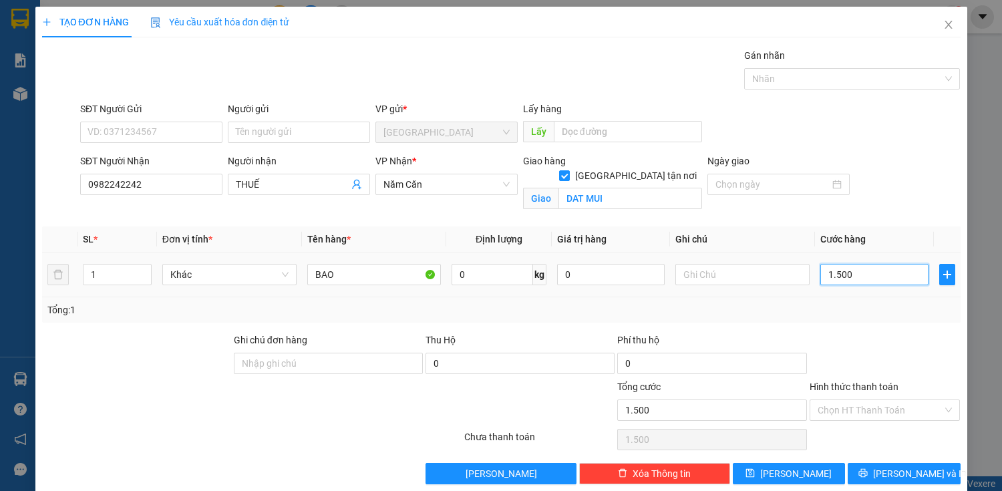
type input "15.000"
type input "150.000"
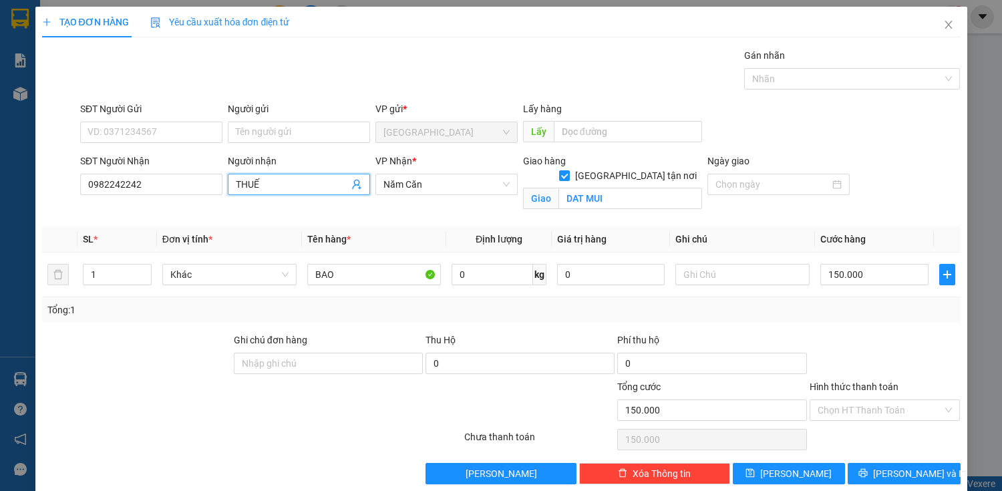
click at [252, 184] on input "THUẾ" at bounding box center [292, 184] width 113 height 15
type input "THẾ"
click at [884, 394] on div "Hình thức thanh toán" at bounding box center [884, 389] width 151 height 20
click at [884, 409] on input "Hình thức thanh toán" at bounding box center [880, 410] width 126 height 20
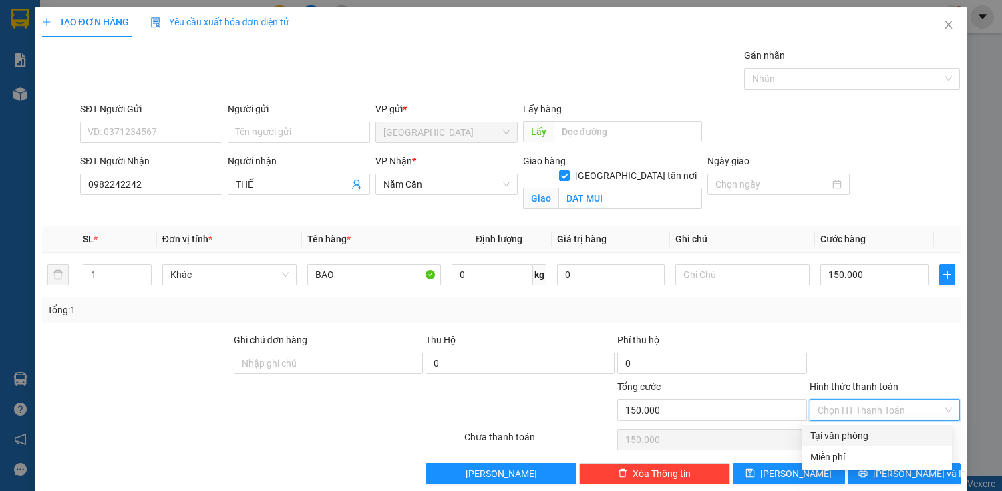
click at [892, 346] on div at bounding box center [885, 356] width 154 height 47
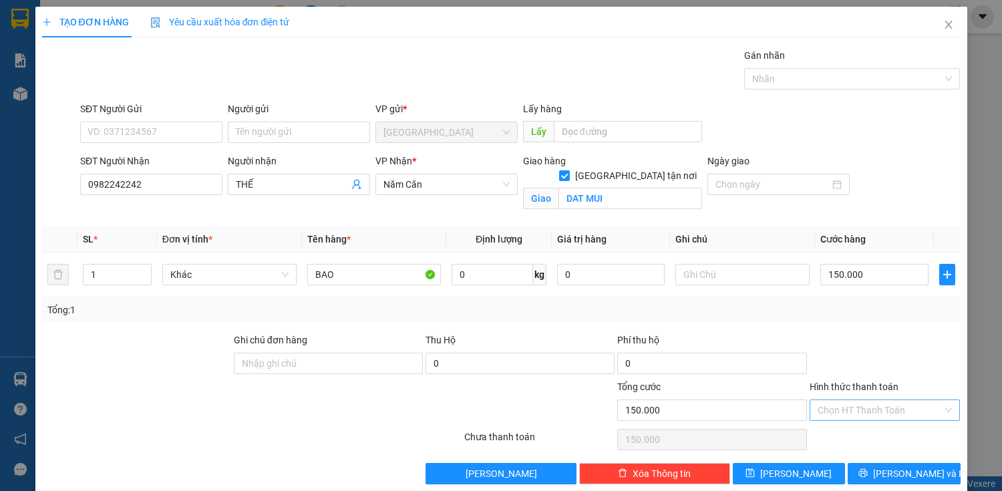
click at [888, 407] on input "Hình thức thanh toán" at bounding box center [880, 410] width 126 height 20
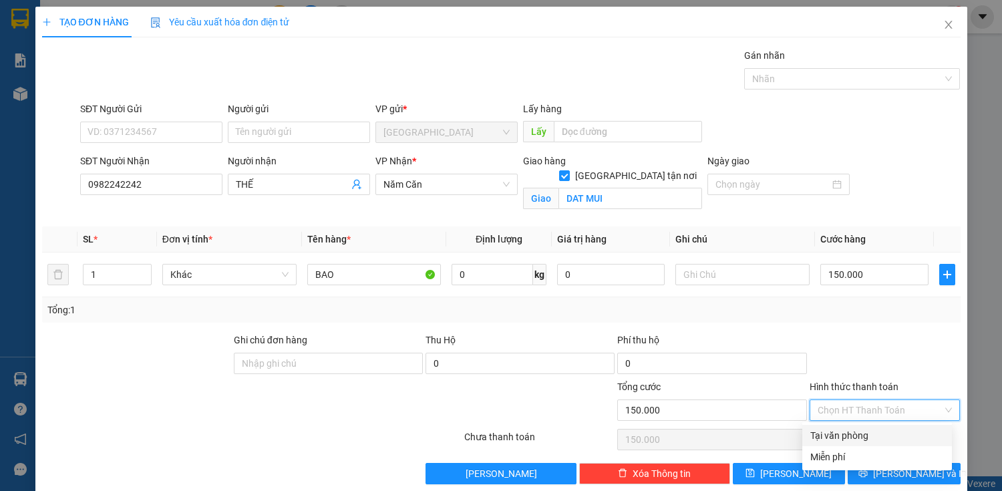
click at [879, 440] on div "Tại văn phòng" at bounding box center [877, 435] width 134 height 15
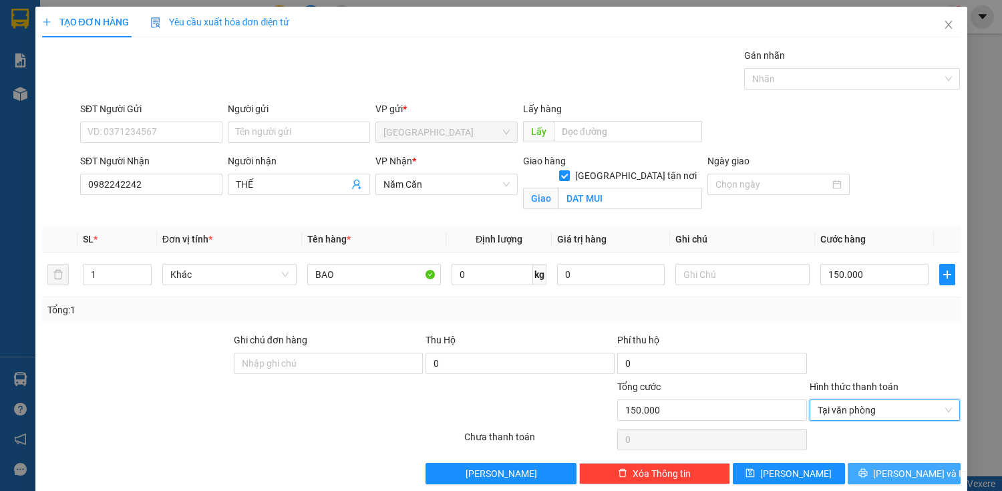
click at [878, 465] on button "[PERSON_NAME] và In" at bounding box center [904, 473] width 112 height 21
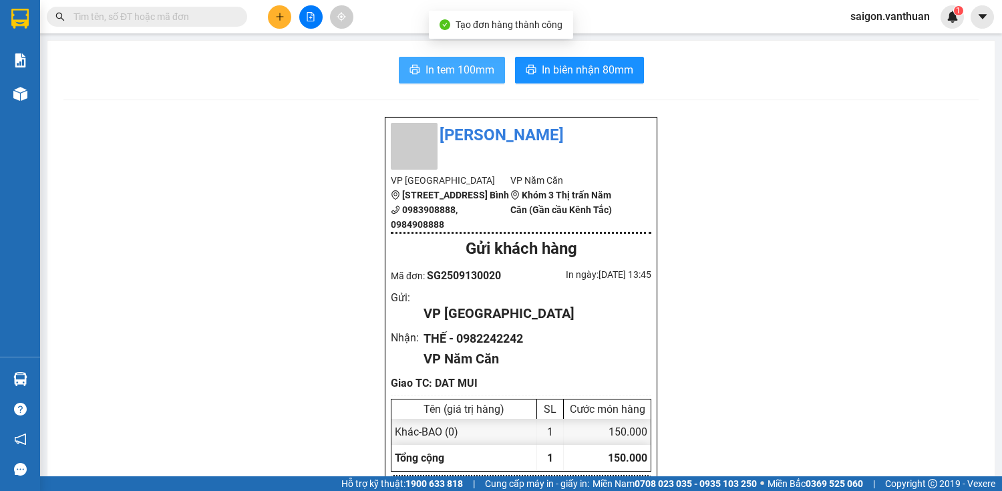
click at [438, 61] on span "In tem 100mm" at bounding box center [459, 69] width 69 height 17
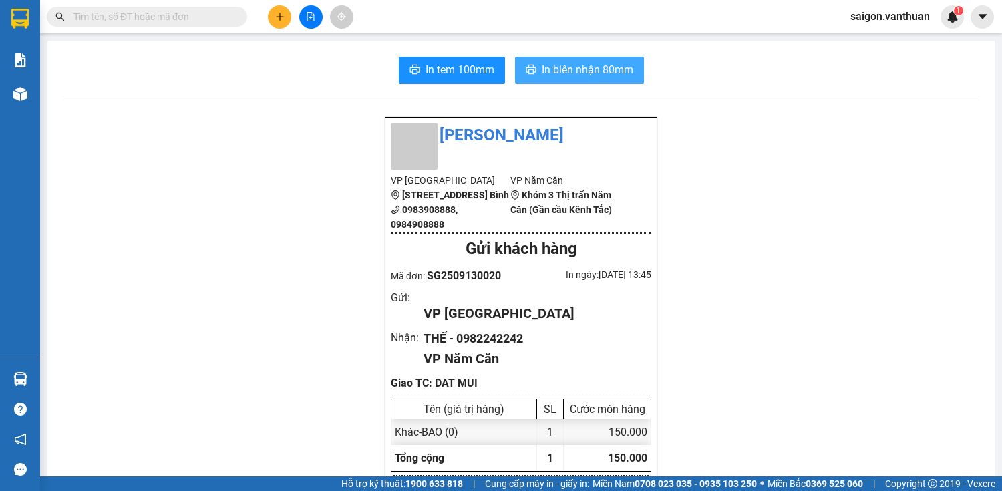
click at [548, 66] on span "In biên nhận 80mm" at bounding box center [587, 69] width 91 height 17
click at [272, 13] on button at bounding box center [279, 16] width 23 height 23
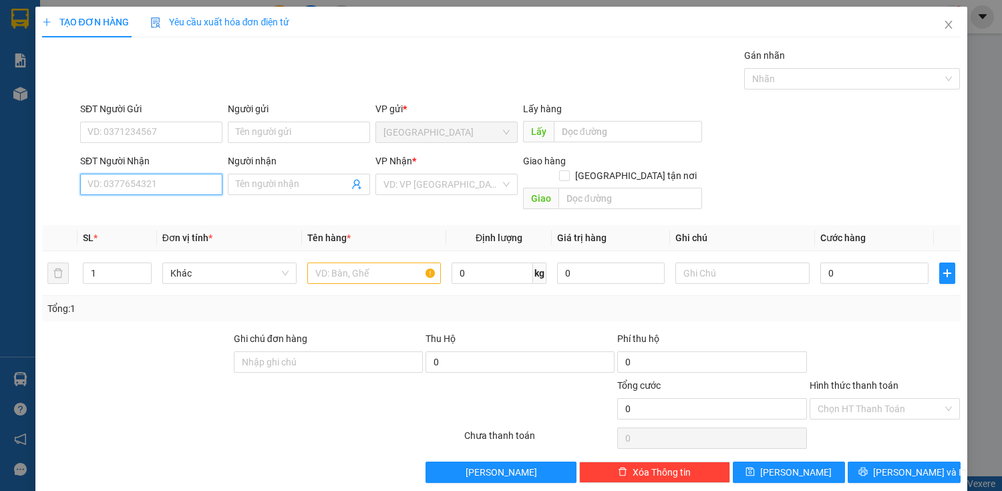
click at [187, 179] on input "SĐT Người Nhận" at bounding box center [151, 184] width 142 height 21
type input "522"
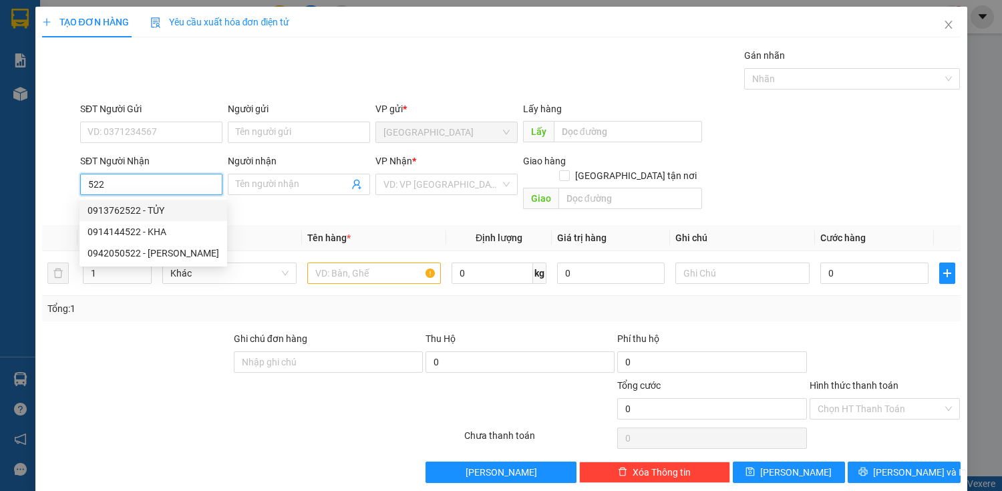
drag, startPoint x: 150, startPoint y: 214, endPoint x: 158, endPoint y: 219, distance: 9.6
click at [150, 216] on div "0913762522 - TỦY" at bounding box center [153, 210] width 132 height 15
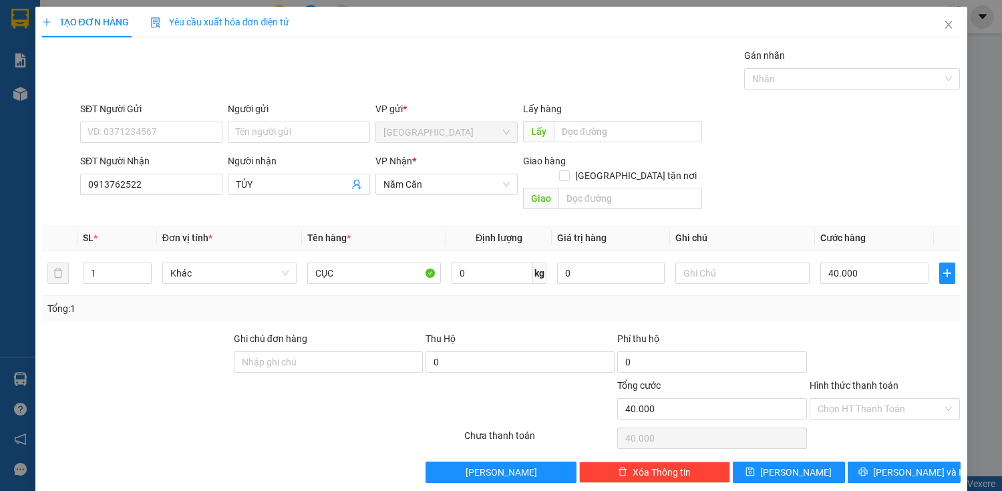
click at [914, 439] on div "Transit Pickup Surcharge Ids Transit Deliver Surcharge Ids Transit Deliver Surc…" at bounding box center [501, 265] width 918 height 435
click at [916, 441] on div "Transit Pickup Surcharge Ids Transit Deliver Surcharge Ids Transit Deliver Surc…" at bounding box center [501, 265] width 918 height 435
drag, startPoint x: 884, startPoint y: 475, endPoint x: 885, endPoint y: 457, distance: 17.4
click at [885, 473] on div "TẠO ĐƠN HÀNG Yêu cầu xuất hóa đơn điện tử Transit Pickup Surcharge Ids Transit …" at bounding box center [501, 250] width 932 height 486
click at [884, 465] on span "[PERSON_NAME] và In" at bounding box center [920, 472] width 94 height 15
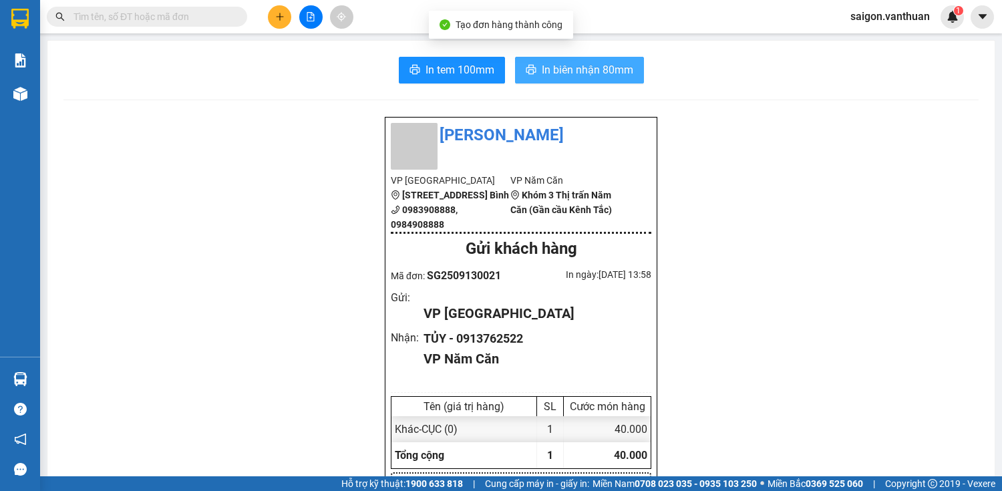
click at [581, 58] on button "In biên nhận 80mm" at bounding box center [579, 70] width 129 height 27
click at [584, 65] on span "In biên nhận 80mm" at bounding box center [587, 69] width 91 height 17
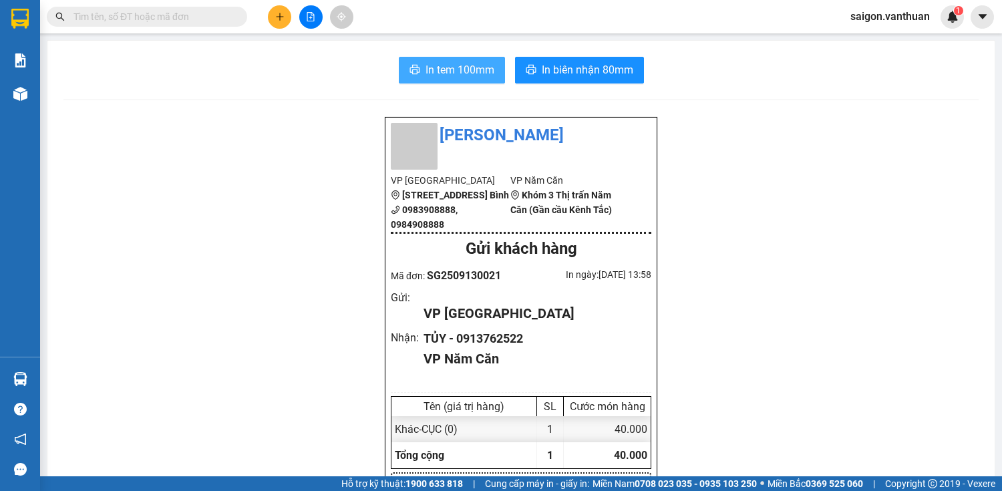
click at [461, 57] on button "In tem 100mm" at bounding box center [452, 70] width 106 height 27
drag, startPoint x: 873, startPoint y: 367, endPoint x: 862, endPoint y: 369, distance: 11.5
click at [279, 13] on icon "plus" at bounding box center [279, 16] width 9 height 9
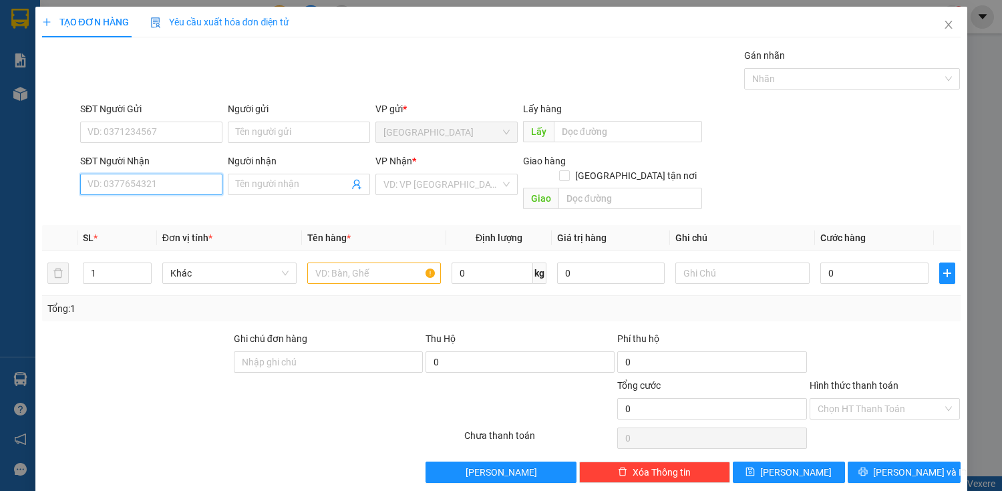
click at [142, 174] on input "SĐT Người Nhận" at bounding box center [151, 184] width 142 height 21
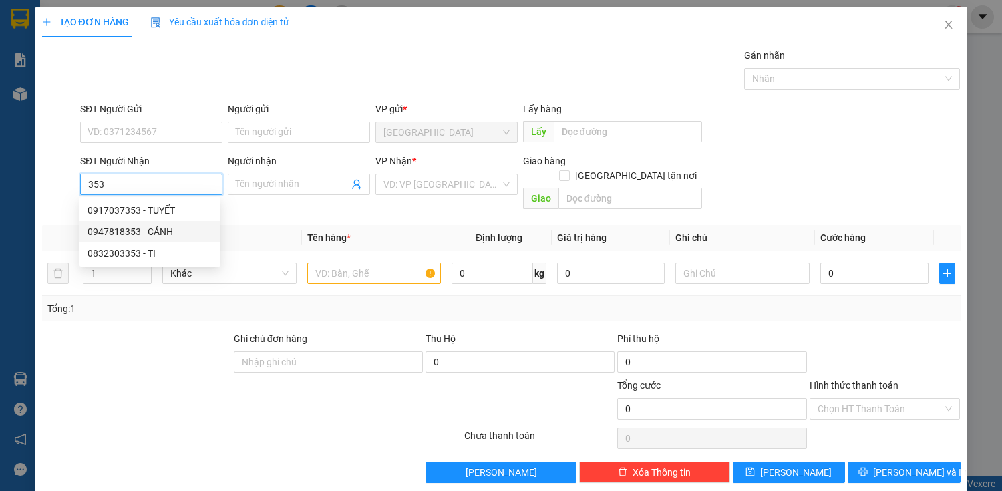
drag, startPoint x: 174, startPoint y: 234, endPoint x: 671, endPoint y: 307, distance: 503.0
click at [175, 232] on div "0947818353 - CẢNH" at bounding box center [149, 231] width 125 height 15
type input "0947818353"
type input "CẢNH"
type input "60.000"
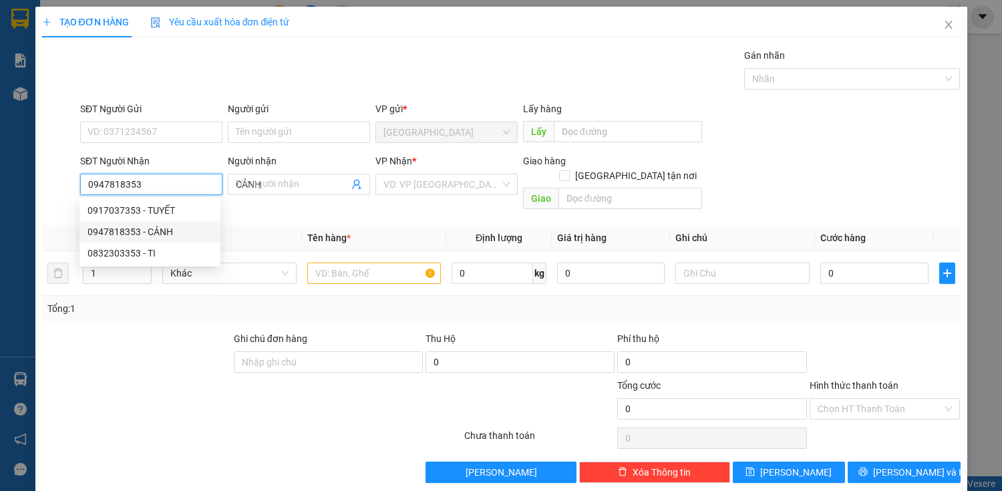
type input "60.000"
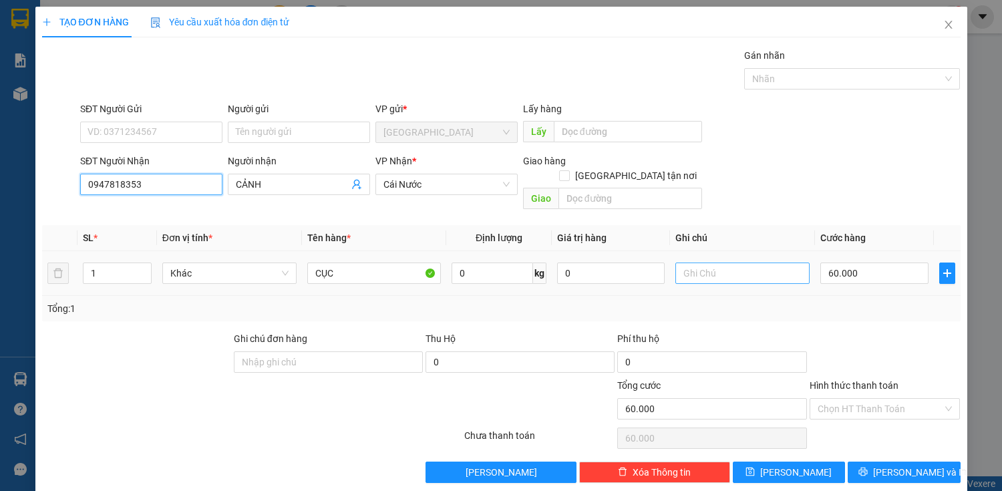
type input "0947818353"
drag, startPoint x: 802, startPoint y: 253, endPoint x: 870, endPoint y: 270, distance: 69.5
click at [801, 262] on input "text" at bounding box center [742, 272] width 134 height 21
click at [870, 270] on div "60.000" at bounding box center [874, 273] width 108 height 27
type input "5"
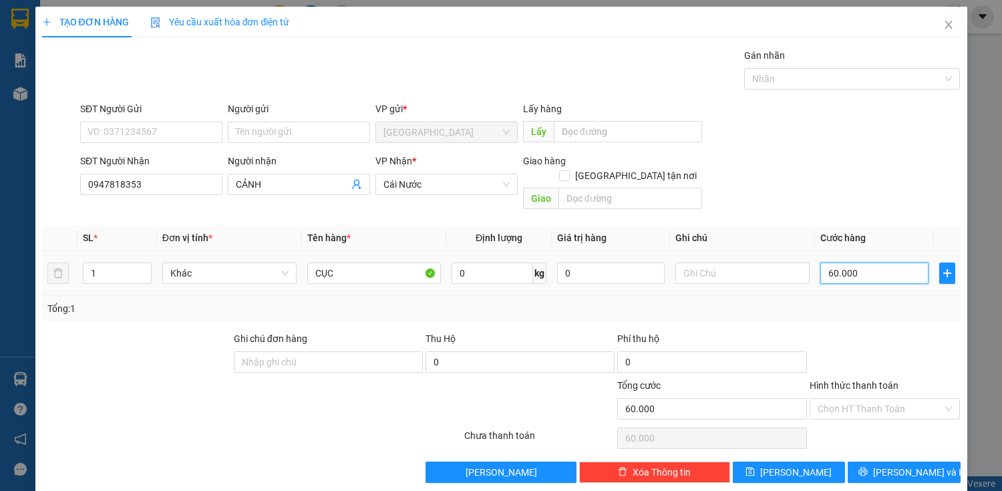
type input "5"
type input "50"
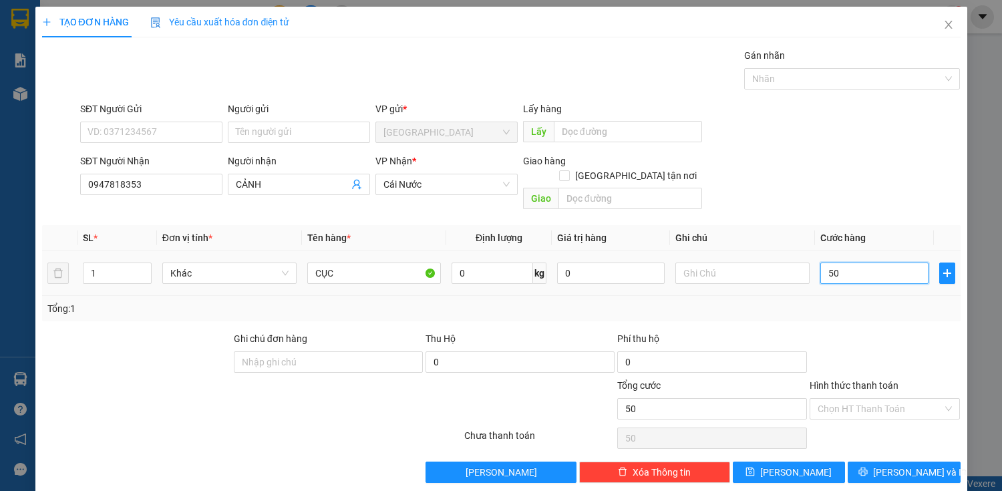
type input "500"
type input "5.000"
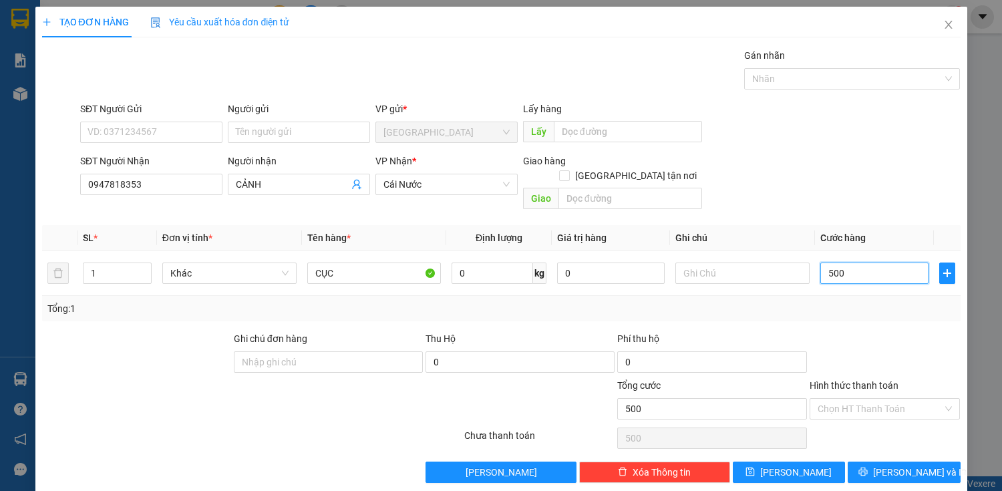
type input "5.000"
type input "50.000"
click at [880, 461] on button "[PERSON_NAME] và In" at bounding box center [904, 471] width 112 height 21
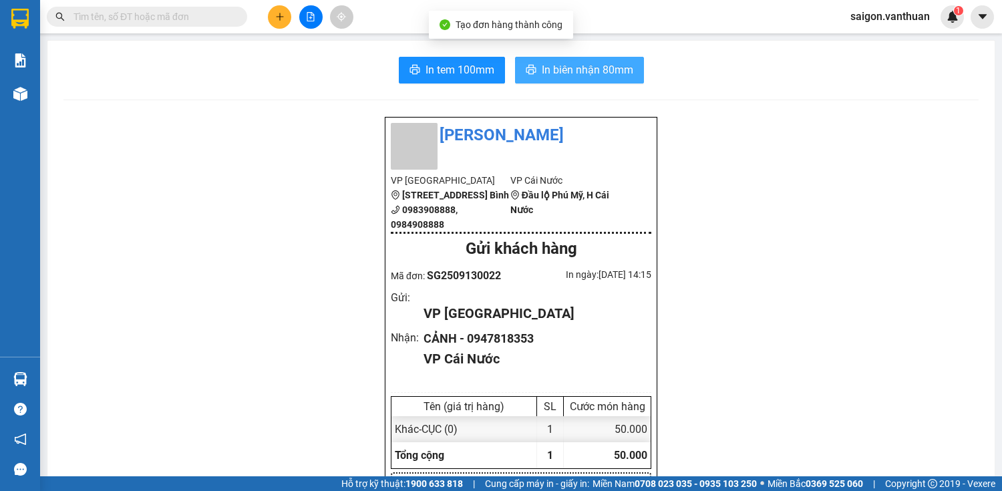
click at [617, 81] on button "In biên nhận 80mm" at bounding box center [579, 70] width 129 height 27
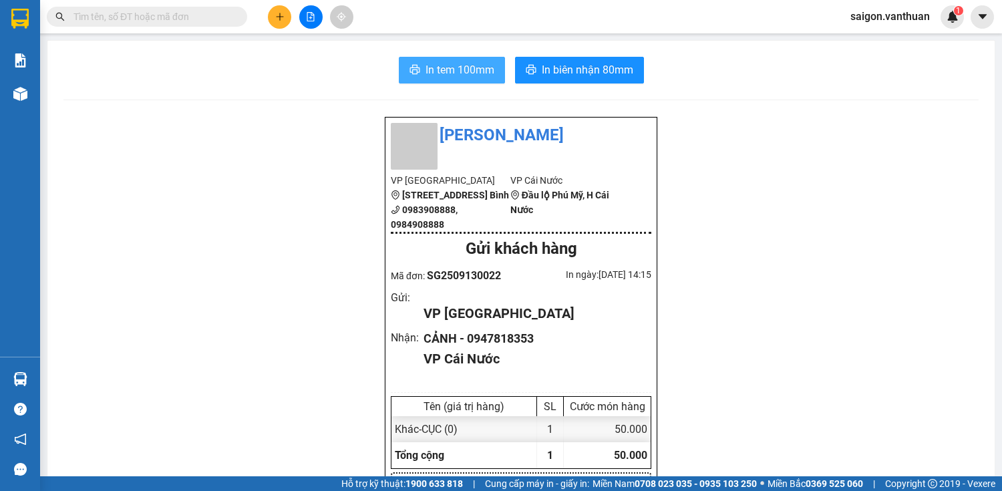
click at [434, 71] on span "In tem 100mm" at bounding box center [459, 69] width 69 height 17
